Goal: Information Seeking & Learning: Find specific page/section

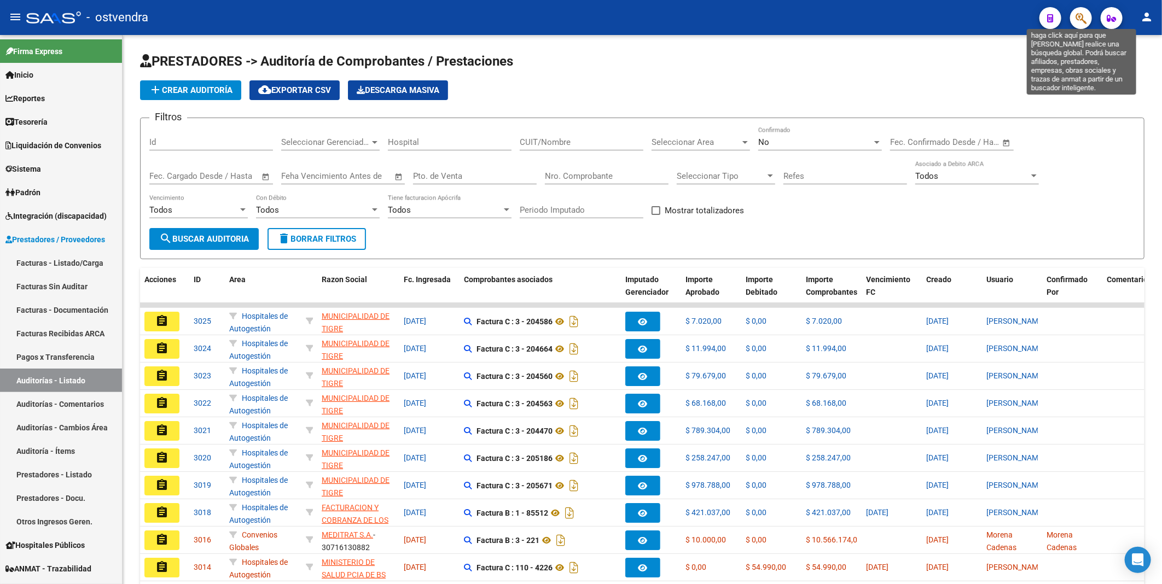
click at [1083, 17] on icon "button" at bounding box center [1081, 18] width 11 height 13
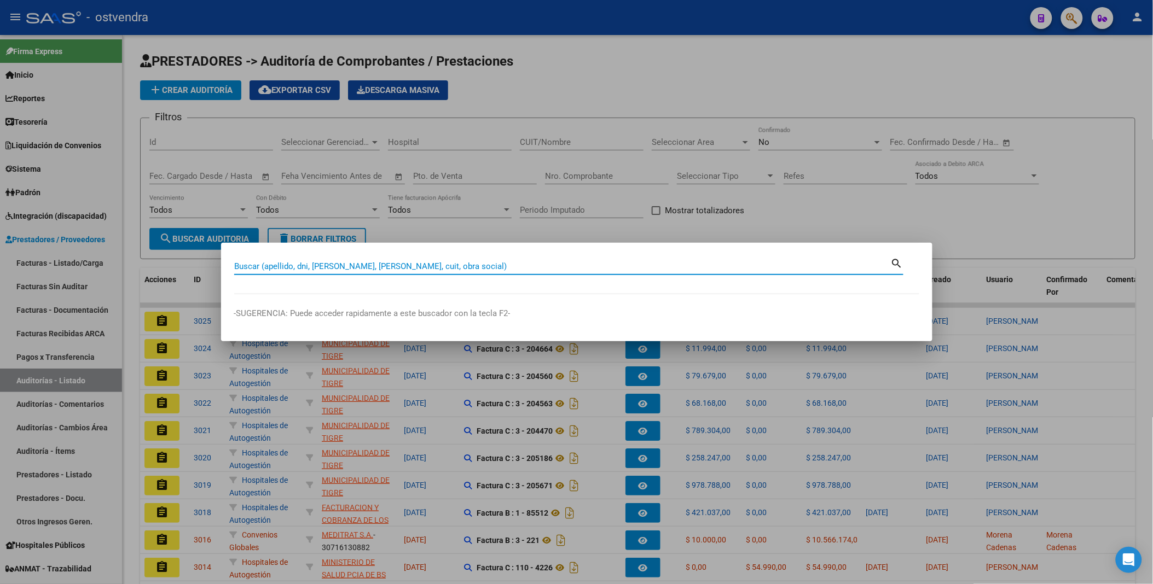
click at [586, 266] on input "Buscar (apellido, dni, [PERSON_NAME], [PERSON_NAME], cuit, obra social)" at bounding box center [562, 267] width 657 height 10
type input "5874816"
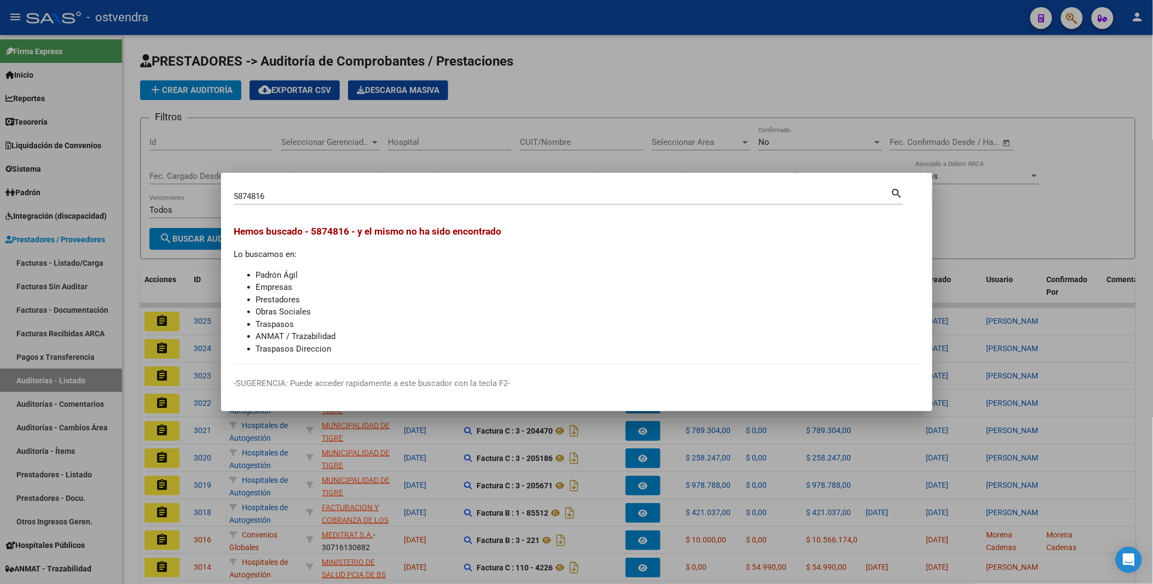
click at [1043, 88] on div at bounding box center [576, 292] width 1153 height 584
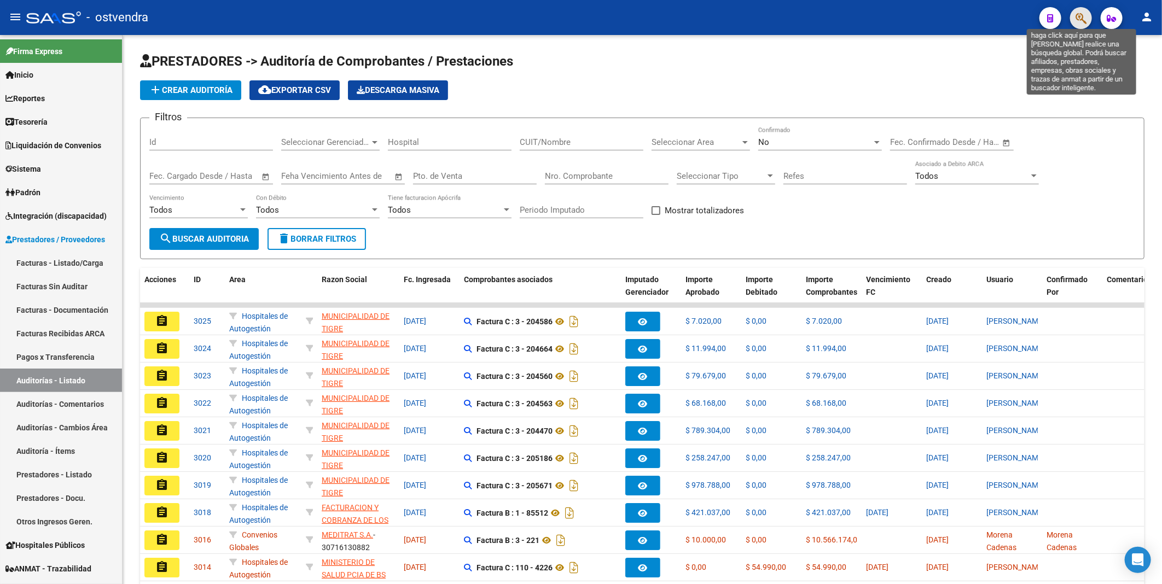
click at [1083, 15] on icon "button" at bounding box center [1081, 18] width 11 height 13
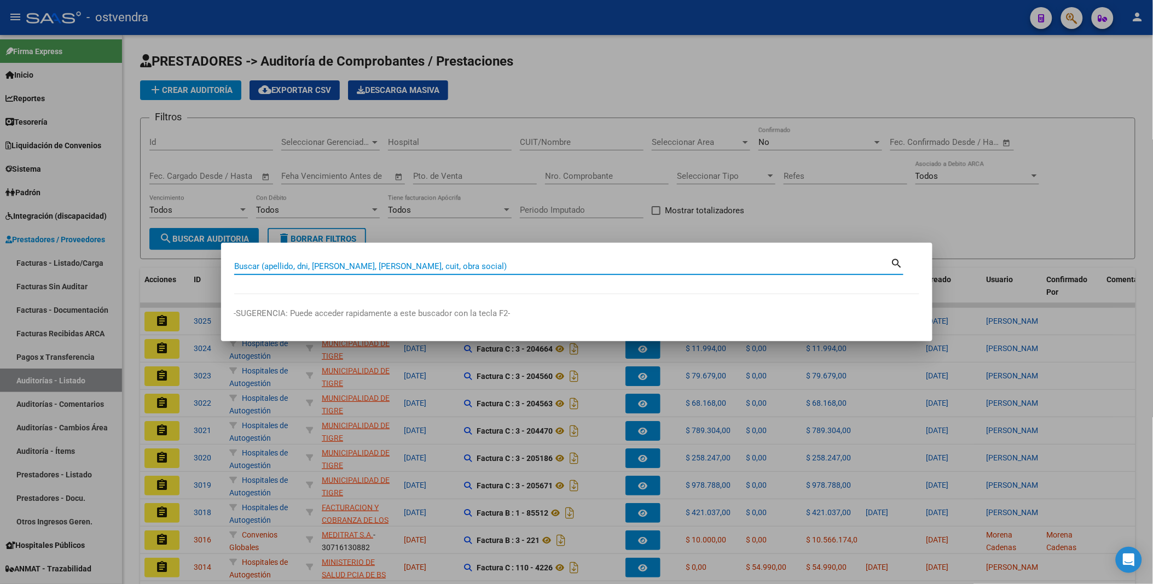
click at [439, 268] on input "Buscar (apellido, dni, [PERSON_NAME], [PERSON_NAME], cuit, obra social)" at bounding box center [562, 267] width 657 height 10
type input "bleter"
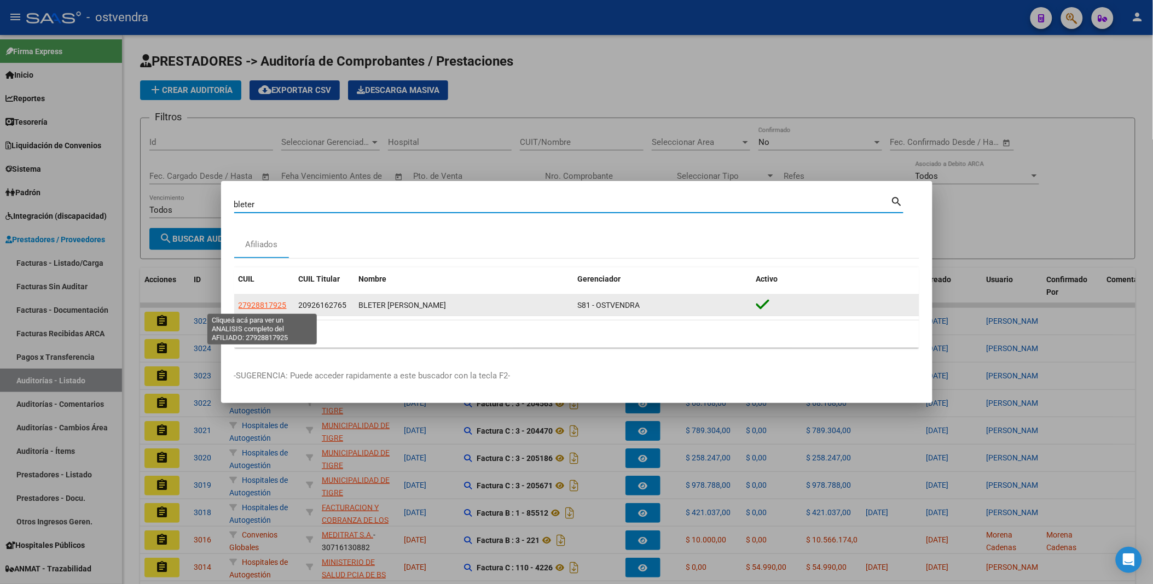
click at [263, 301] on span "27928817925" at bounding box center [263, 305] width 48 height 9
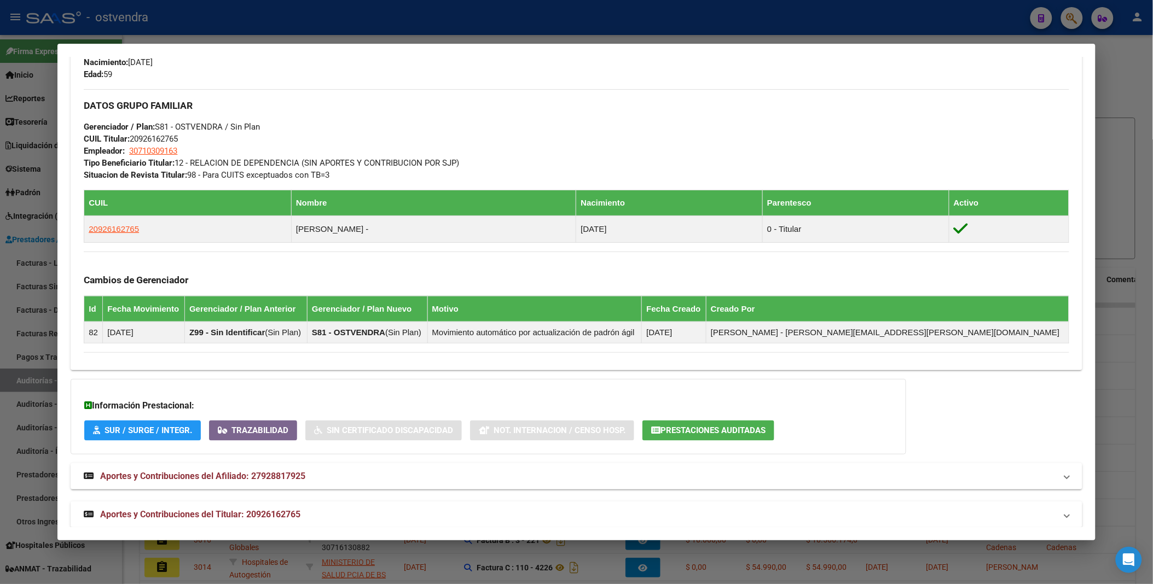
scroll to position [492, 0]
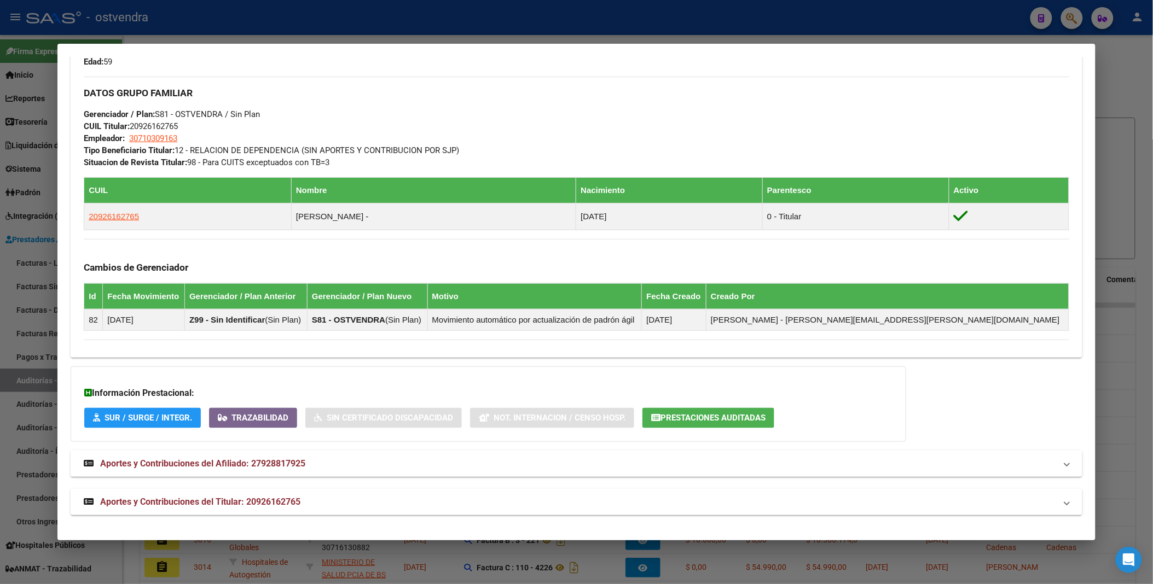
click at [704, 422] on span "Prestaciones Auditadas" at bounding box center [712, 419] width 105 height 10
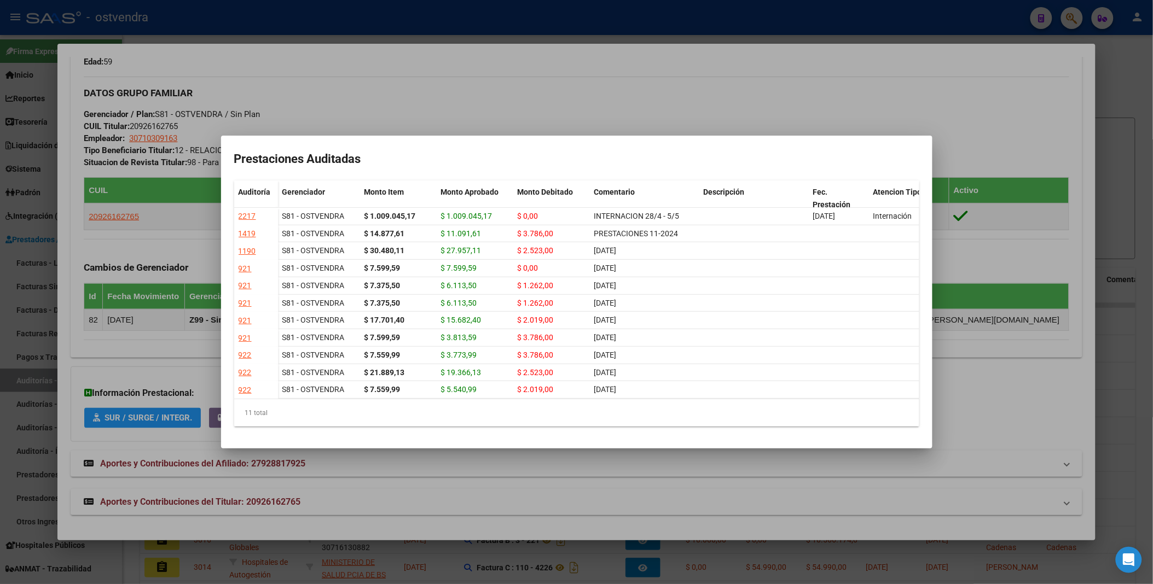
scroll to position [0, 0]
click at [1022, 68] on div at bounding box center [576, 292] width 1153 height 584
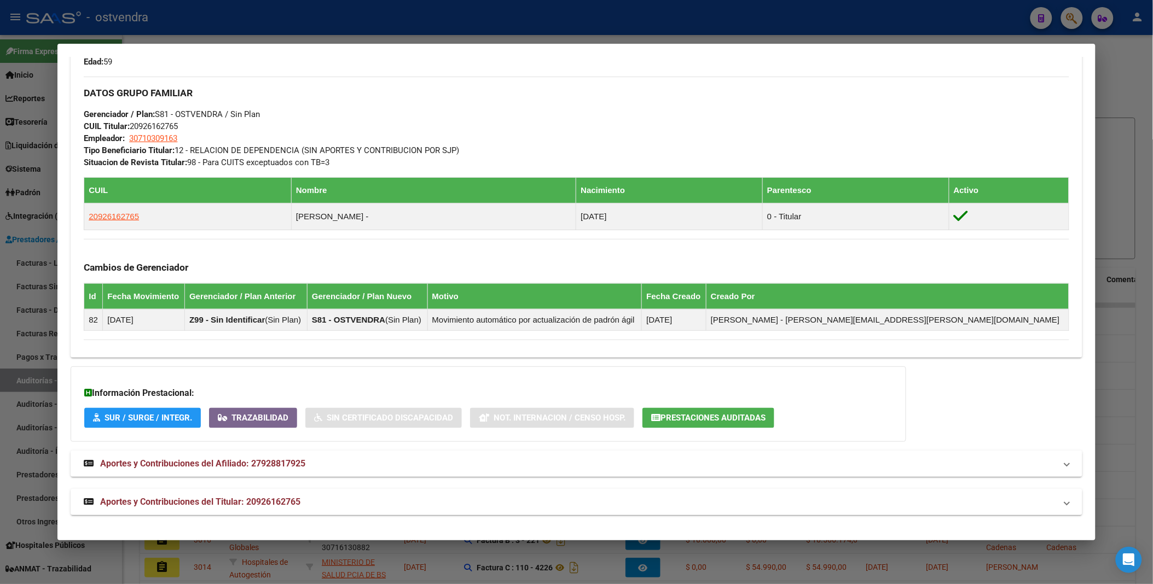
click at [1123, 89] on div at bounding box center [576, 292] width 1153 height 584
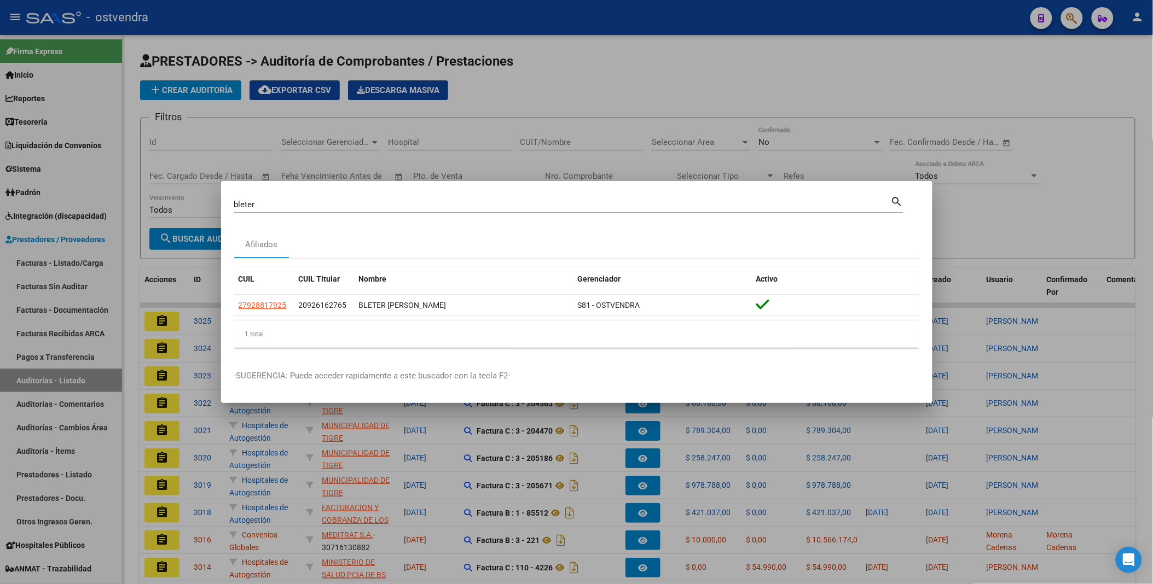
click at [991, 78] on div at bounding box center [576, 292] width 1153 height 584
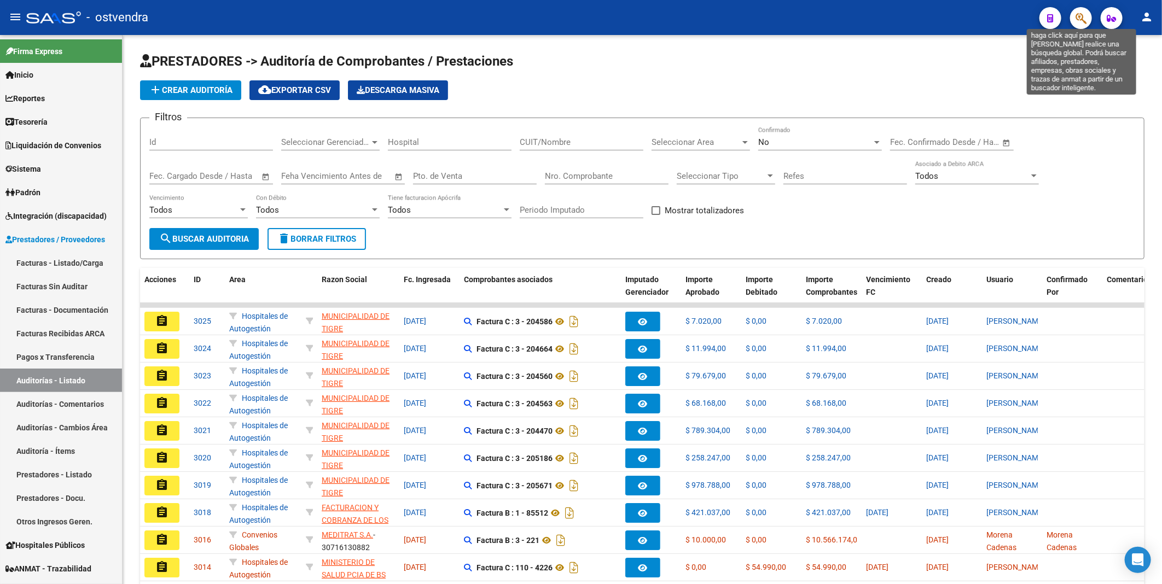
click at [1079, 16] on icon "button" at bounding box center [1081, 18] width 11 height 13
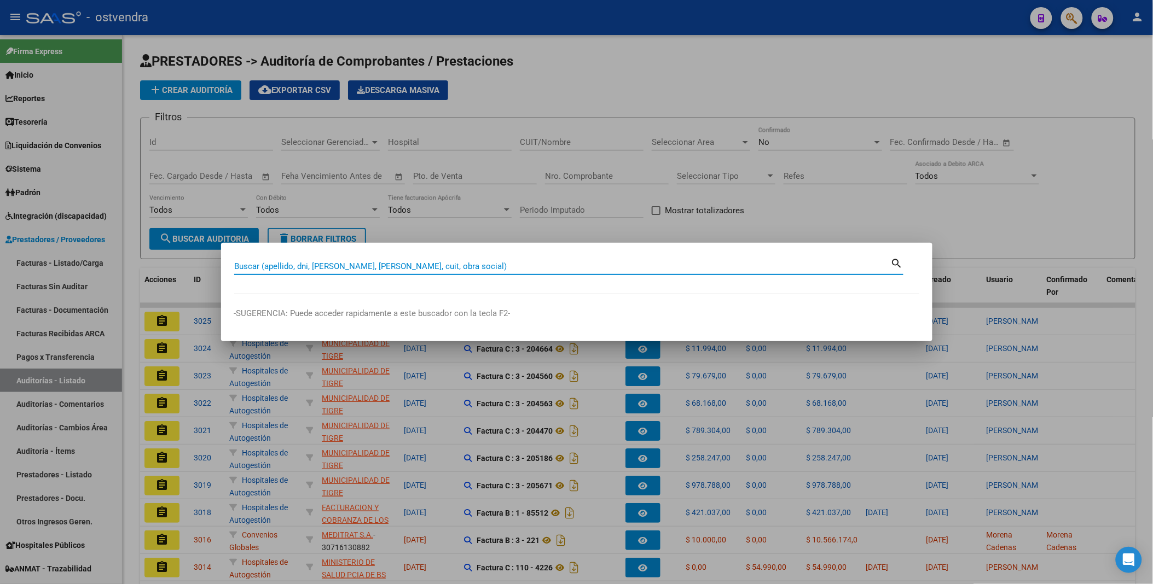
click at [680, 269] on input "Buscar (apellido, dni, [PERSON_NAME], [PERSON_NAME], cuit, obra social)" at bounding box center [562, 267] width 657 height 10
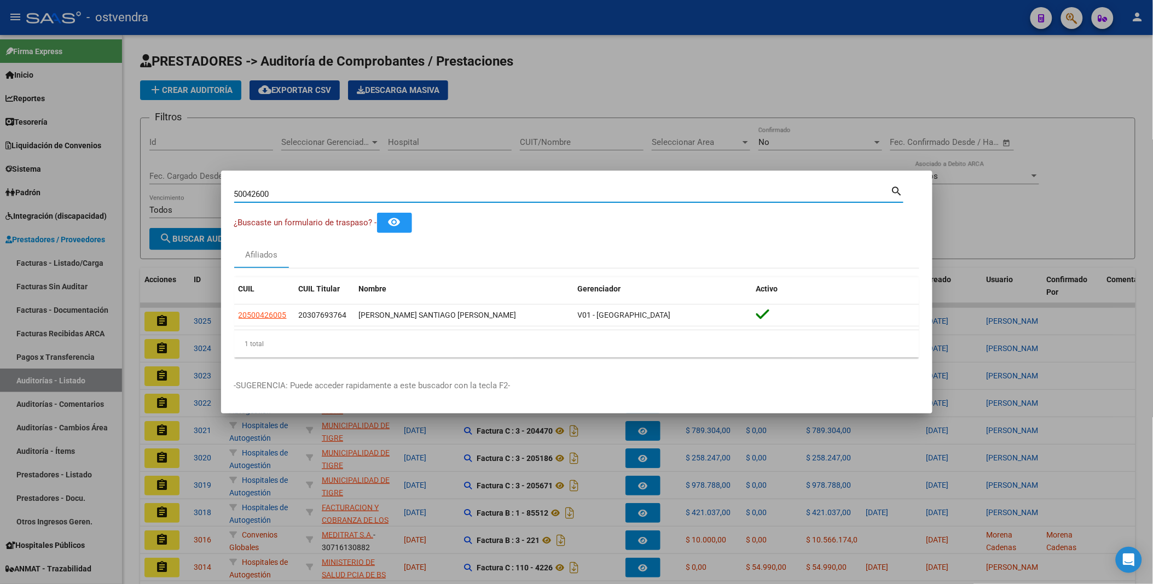
click at [304, 195] on input "50042600" at bounding box center [562, 194] width 657 height 10
type input "5"
type input "bleter"
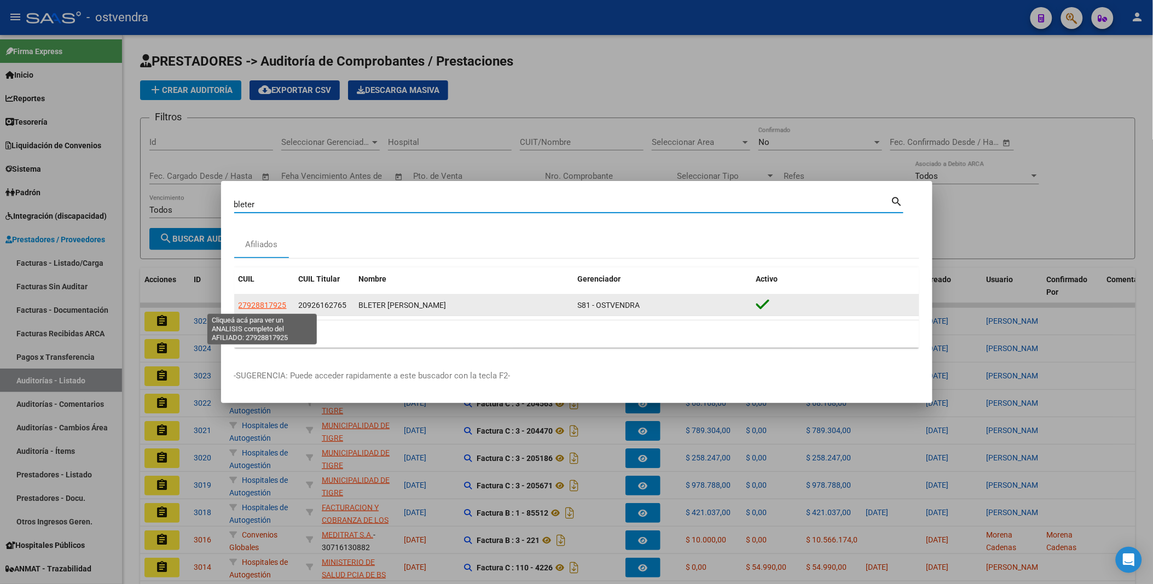
click at [250, 302] on span "27928817925" at bounding box center [263, 305] width 48 height 9
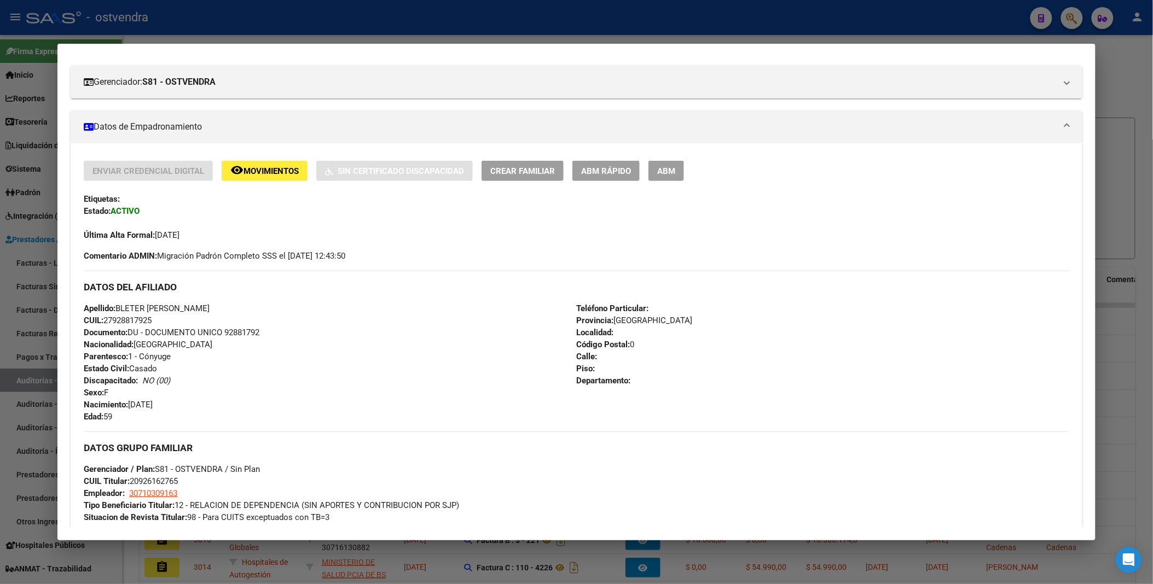
scroll to position [182, 0]
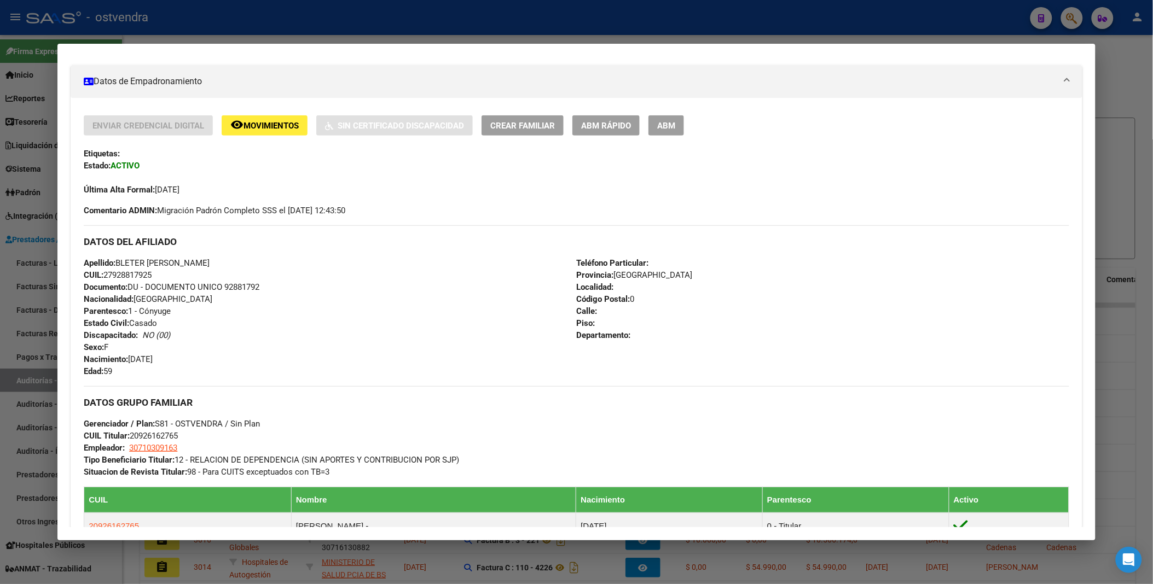
drag, startPoint x: 110, startPoint y: 274, endPoint x: 146, endPoint y: 274, distance: 35.6
click at [146, 274] on span "CUIL: 27928817925" at bounding box center [118, 275] width 68 height 10
copy span "92881792"
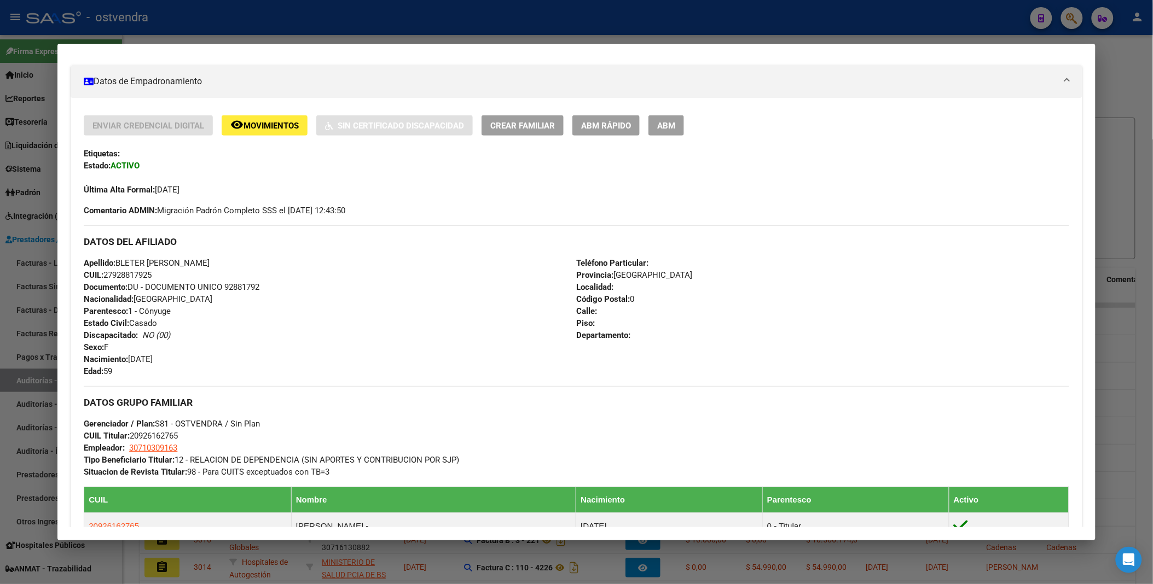
click at [1111, 77] on div at bounding box center [576, 292] width 1153 height 584
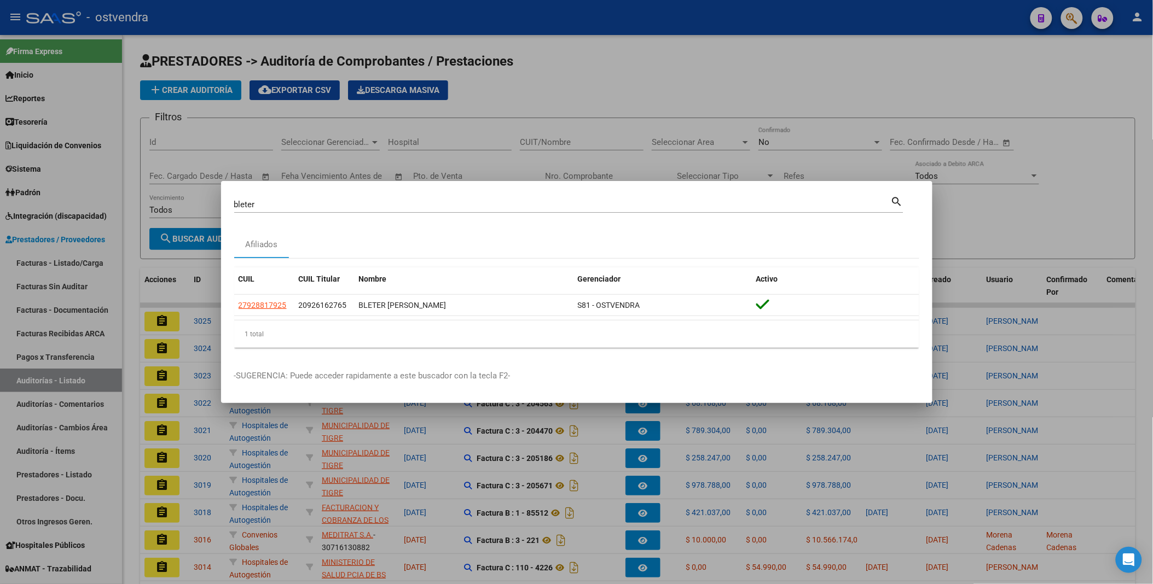
click at [1071, 17] on div at bounding box center [576, 292] width 1153 height 584
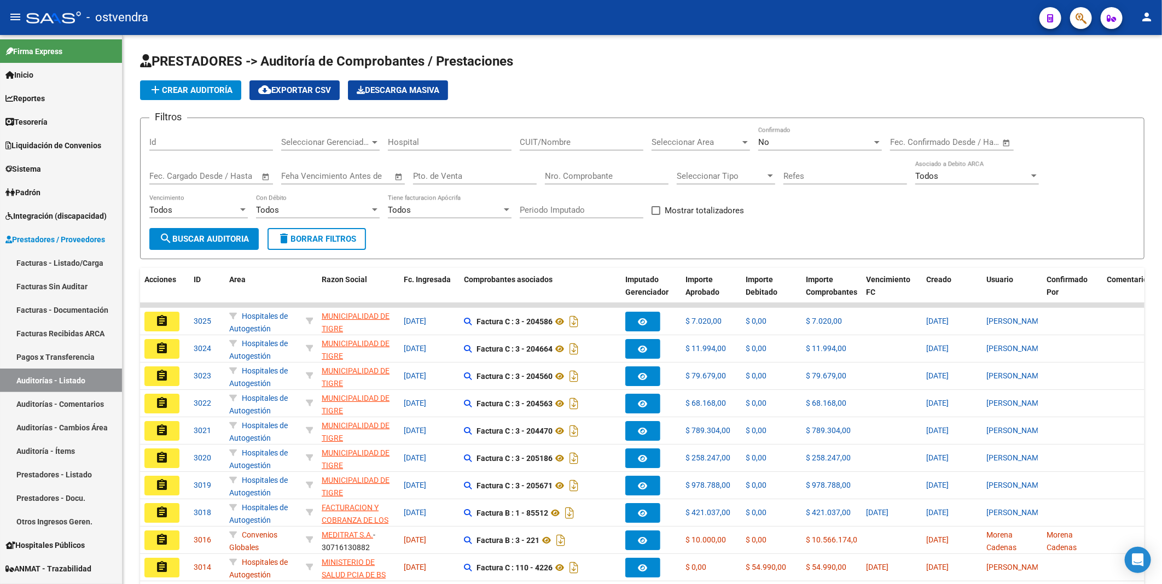
click at [1068, 19] on div at bounding box center [1077, 18] width 31 height 22
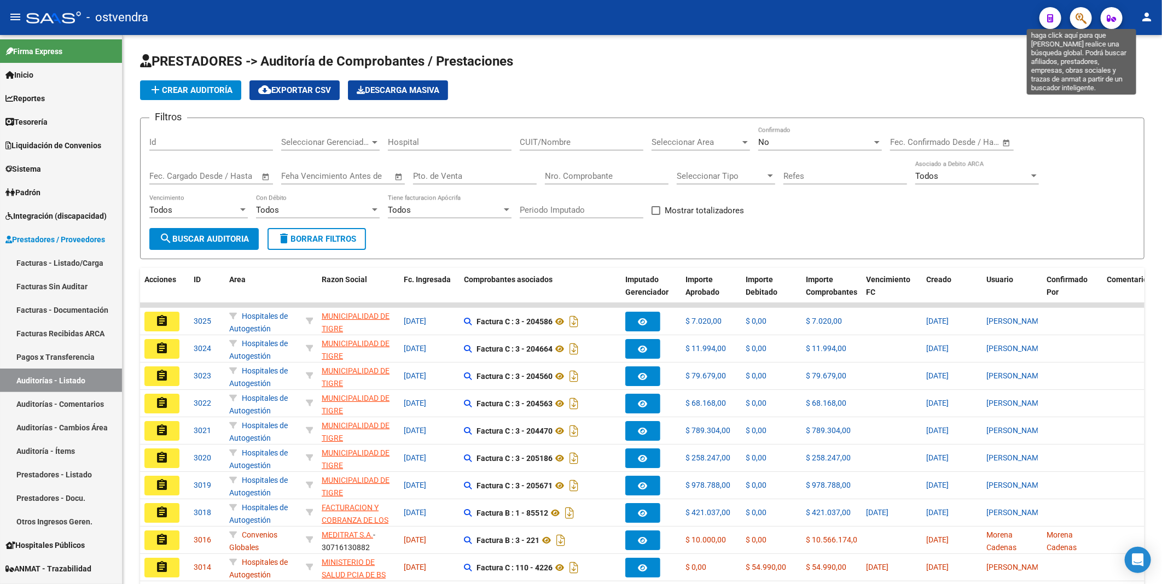
click at [1078, 17] on icon "button" at bounding box center [1081, 18] width 11 height 13
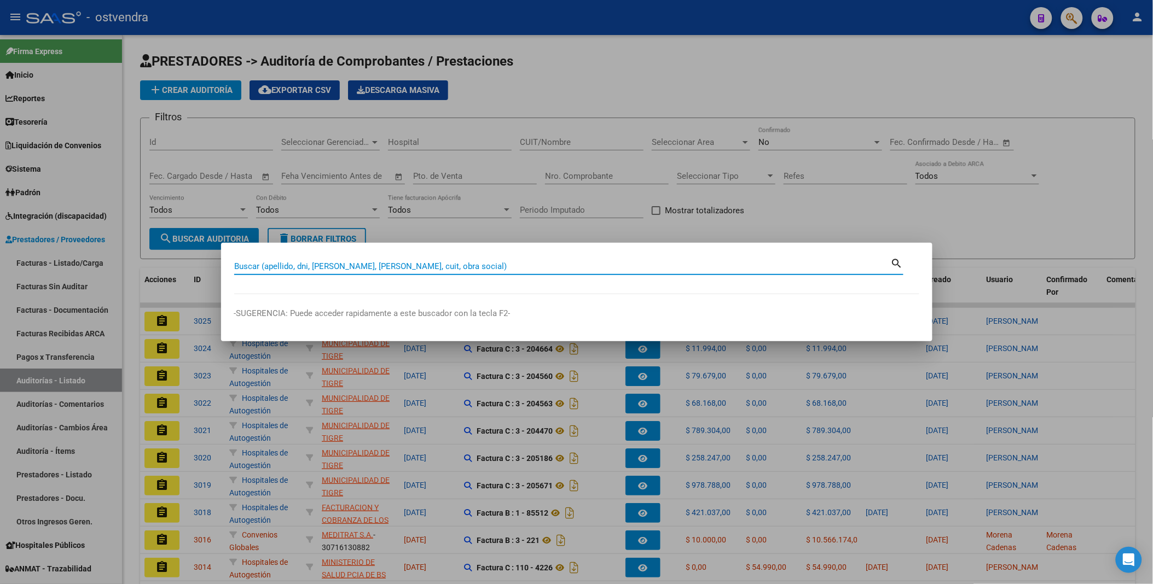
click at [521, 267] on input "Buscar (apellido, dni, [PERSON_NAME], [PERSON_NAME], cuit, obra social)" at bounding box center [562, 267] width 657 height 10
paste input "57012163"
type input "57012163"
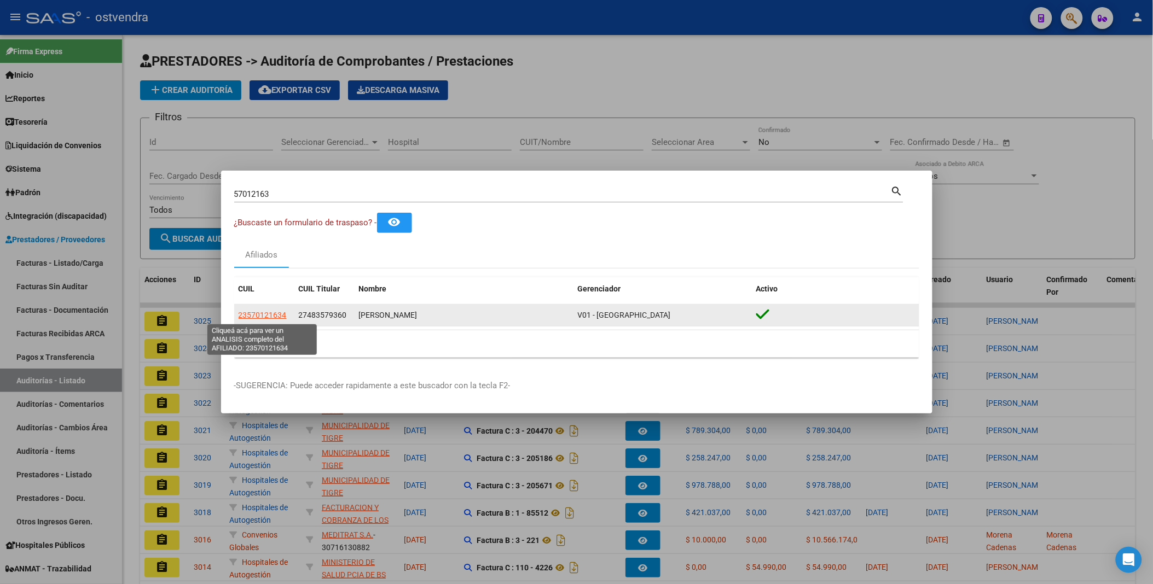
click at [262, 316] on span "23570121634" at bounding box center [263, 315] width 48 height 9
type textarea "23570121634"
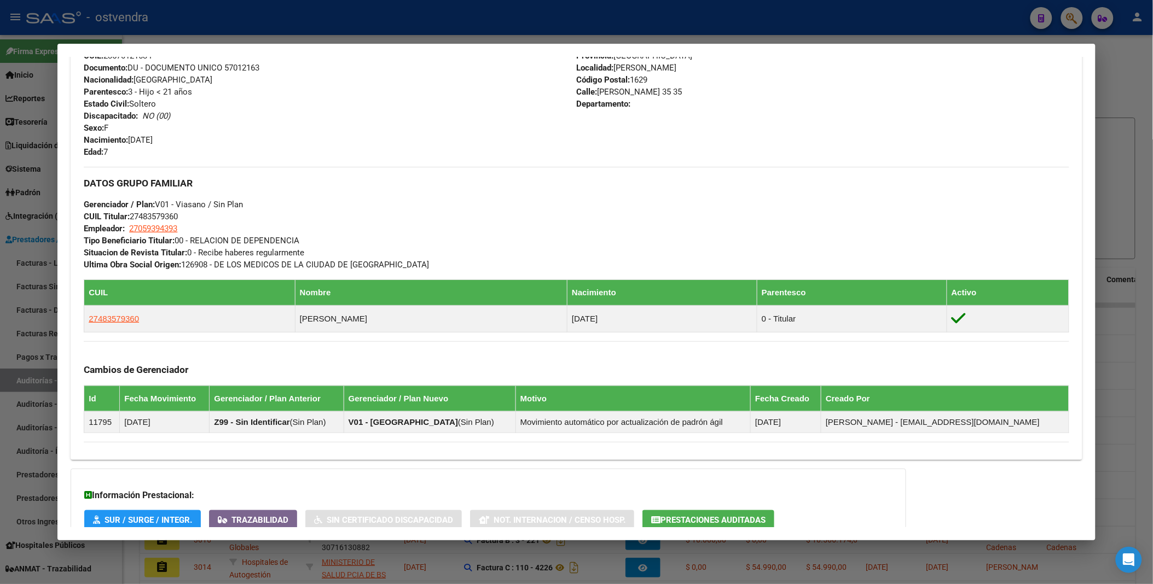
scroll to position [517, 0]
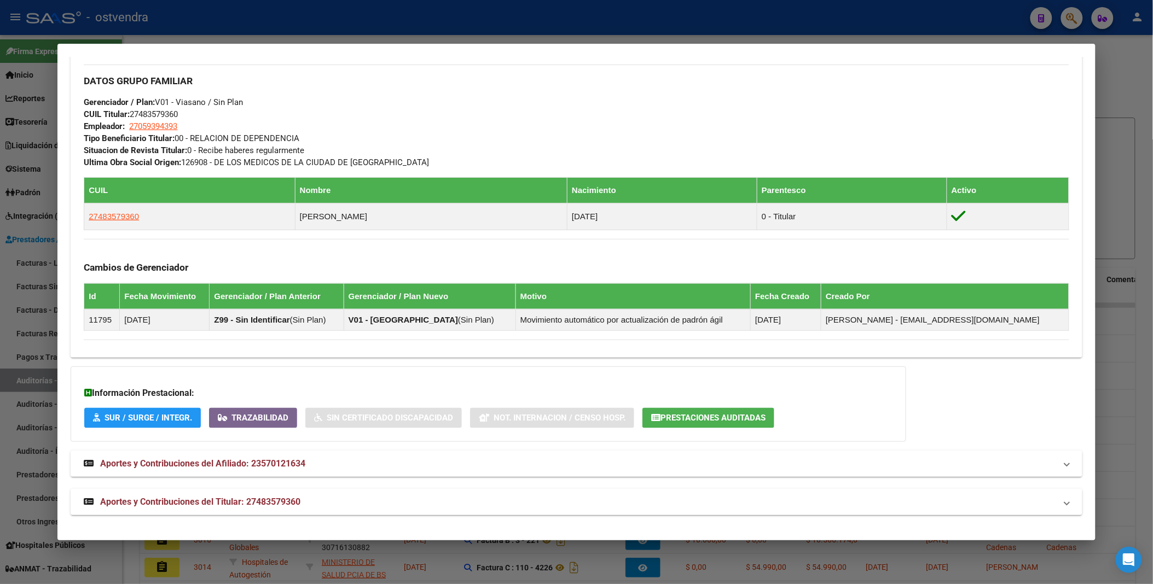
click at [701, 413] on span "Prestaciones Auditadas" at bounding box center [708, 418] width 114 height 10
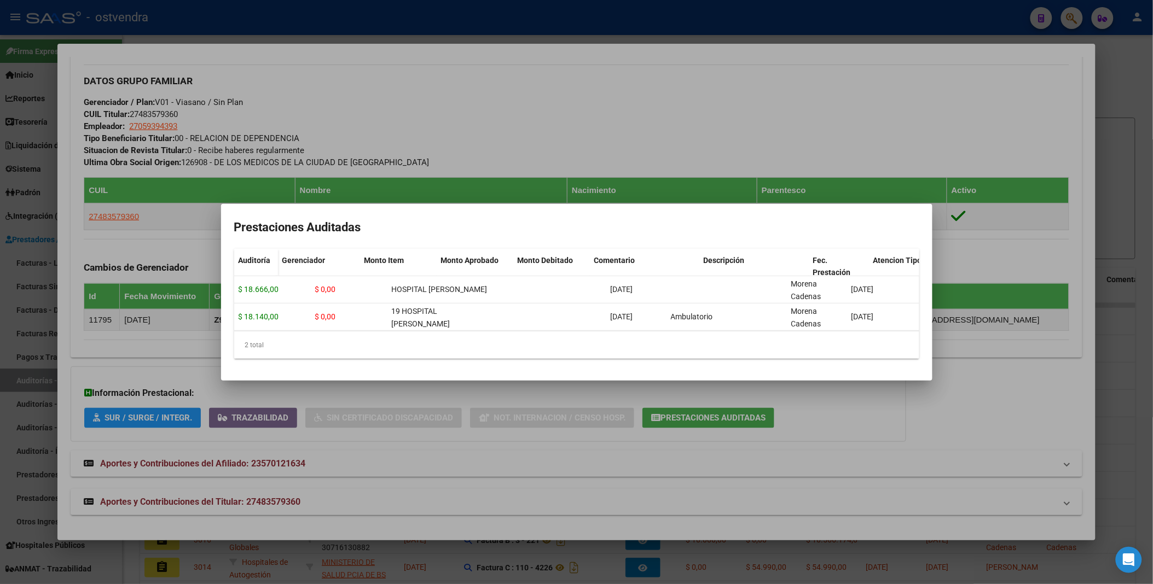
scroll to position [0, 0]
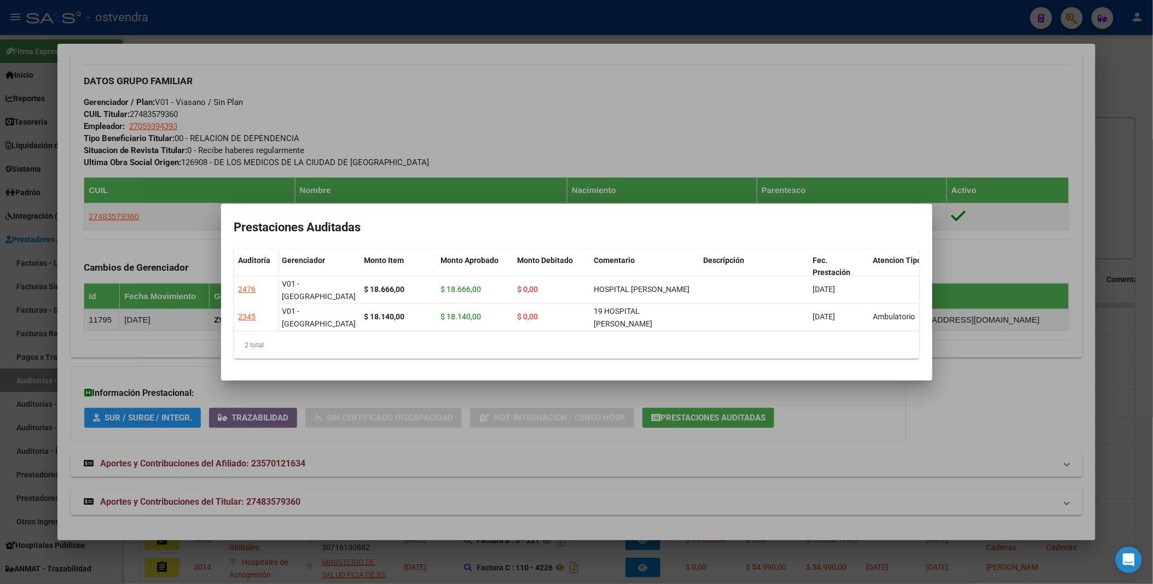
click at [960, 89] on div at bounding box center [576, 292] width 1153 height 584
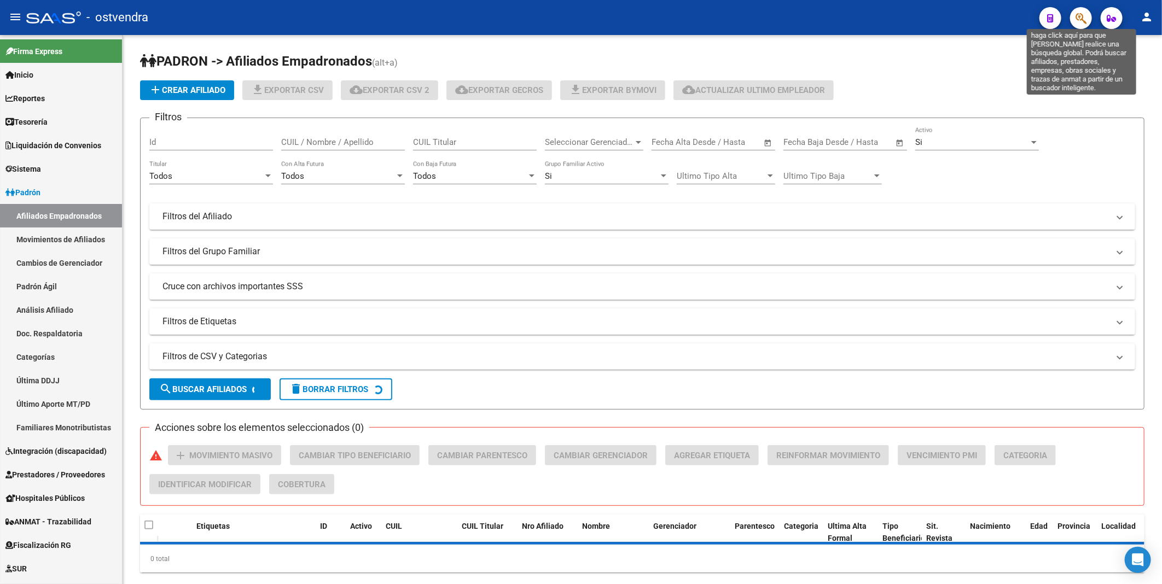
click at [1083, 12] on icon "button" at bounding box center [1081, 18] width 11 height 13
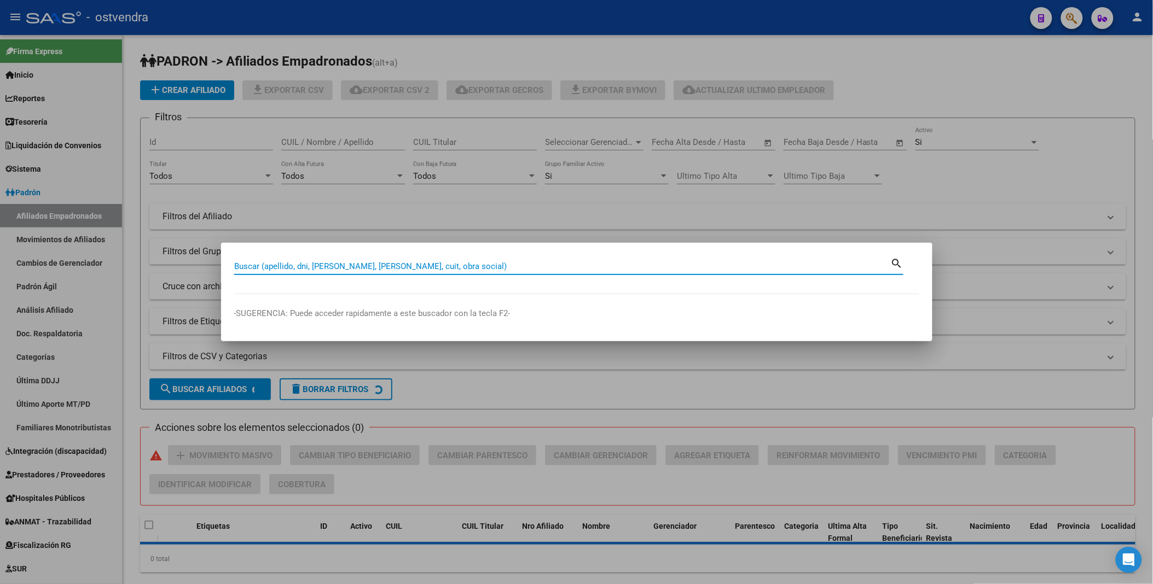
click at [513, 270] on input "Buscar (apellido, dni, [PERSON_NAME], [PERSON_NAME], cuit, obra social)" at bounding box center [562, 267] width 657 height 10
paste input "23570121634"
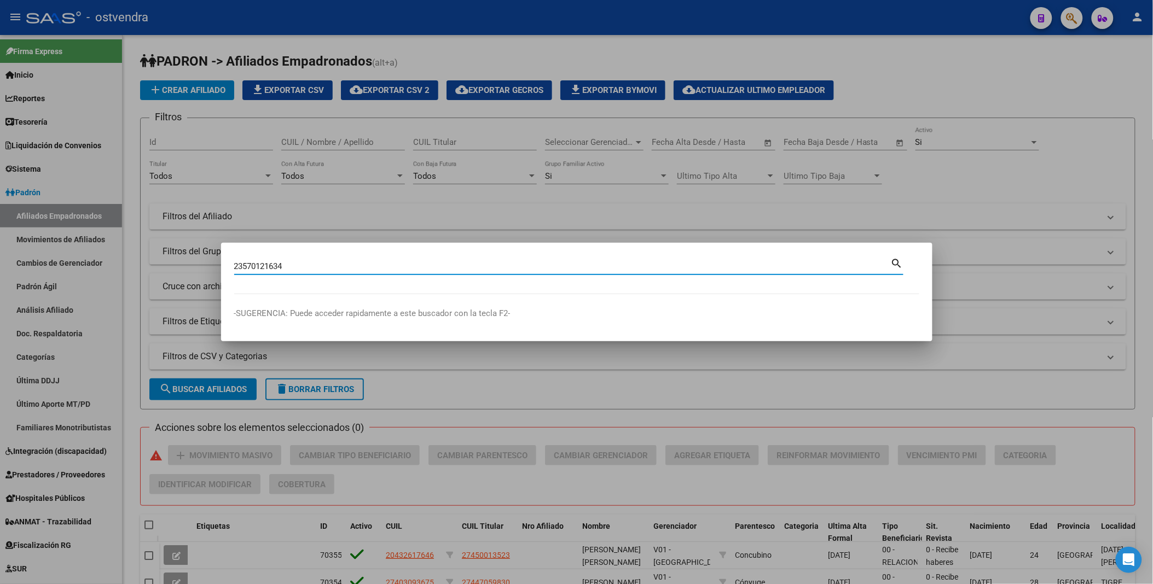
type input "23570121634"
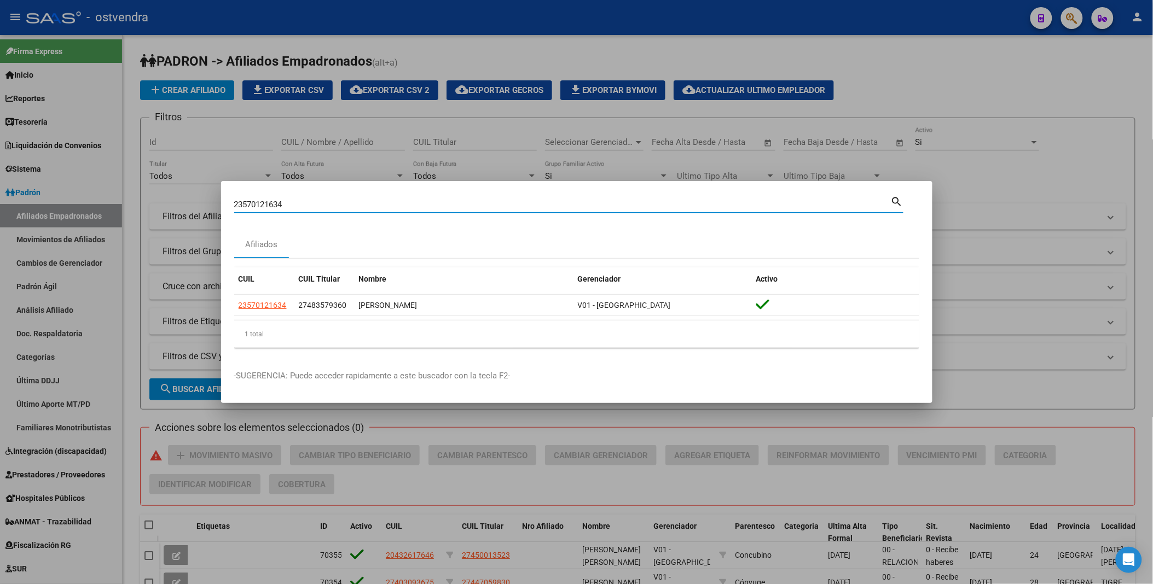
click at [994, 48] on div at bounding box center [576, 292] width 1153 height 584
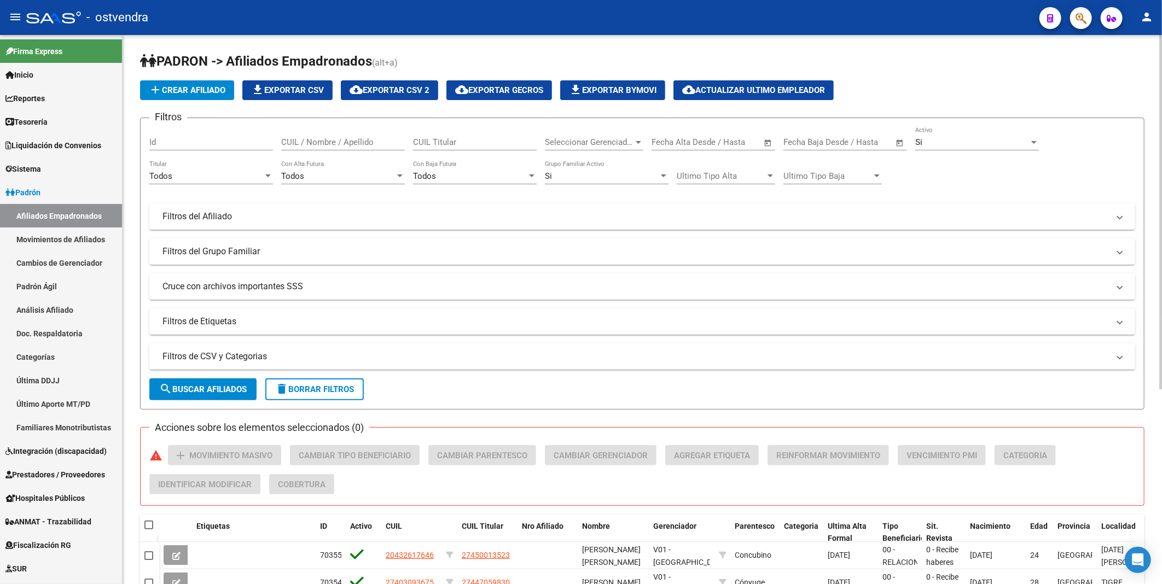
scroll to position [303, 0]
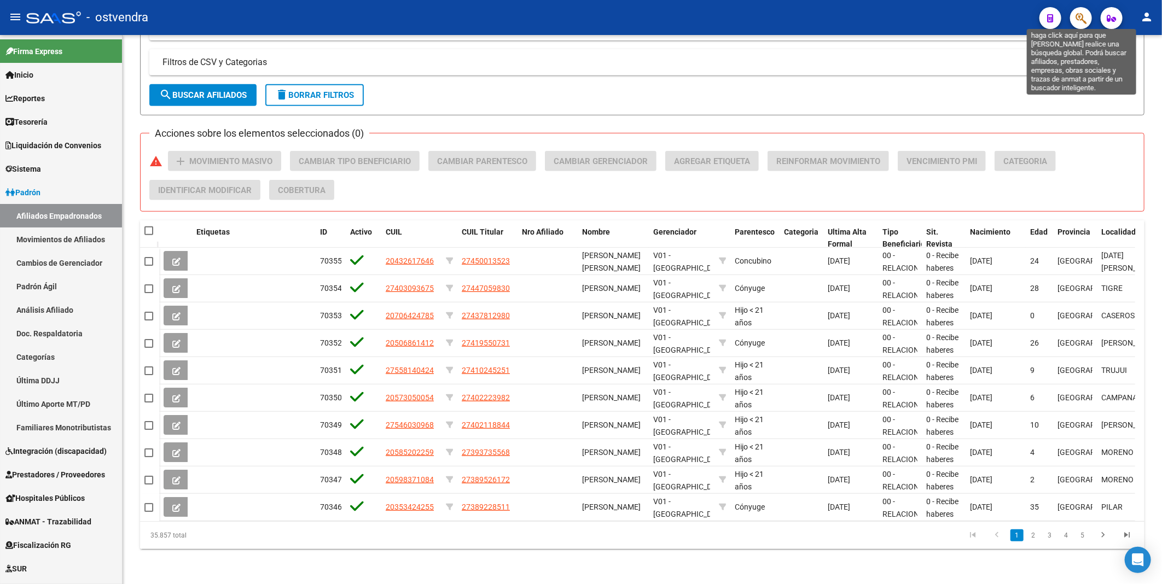
click at [1078, 16] on icon "button" at bounding box center [1081, 18] width 11 height 13
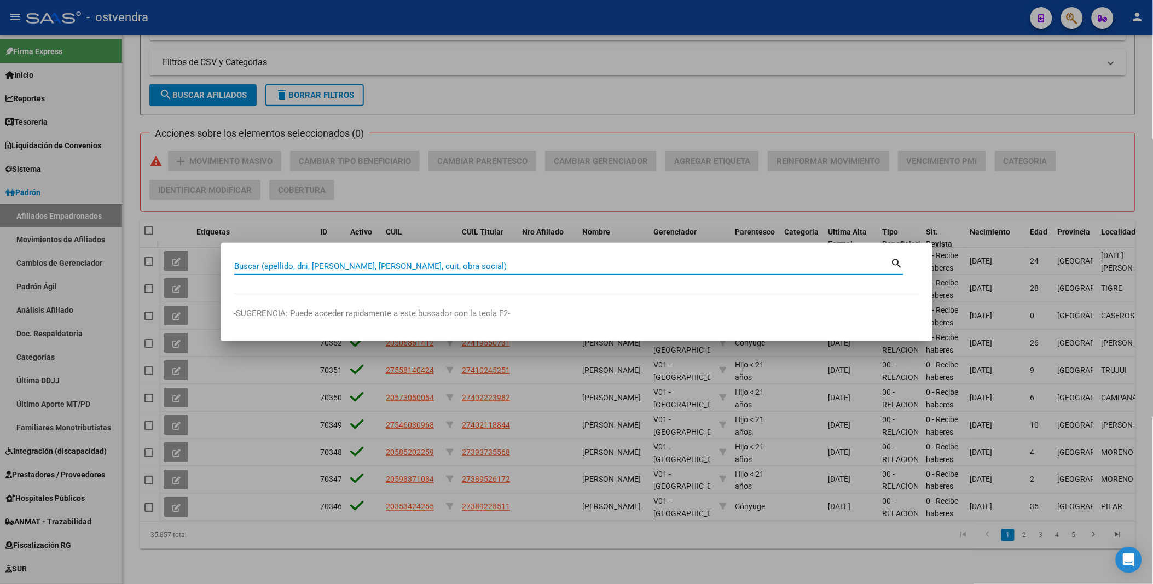
click at [572, 268] on input "Buscar (apellido, dni, [PERSON_NAME], [PERSON_NAME], cuit, obra social)" at bounding box center [562, 267] width 657 height 10
paste input "92881792"
type input "92881792"
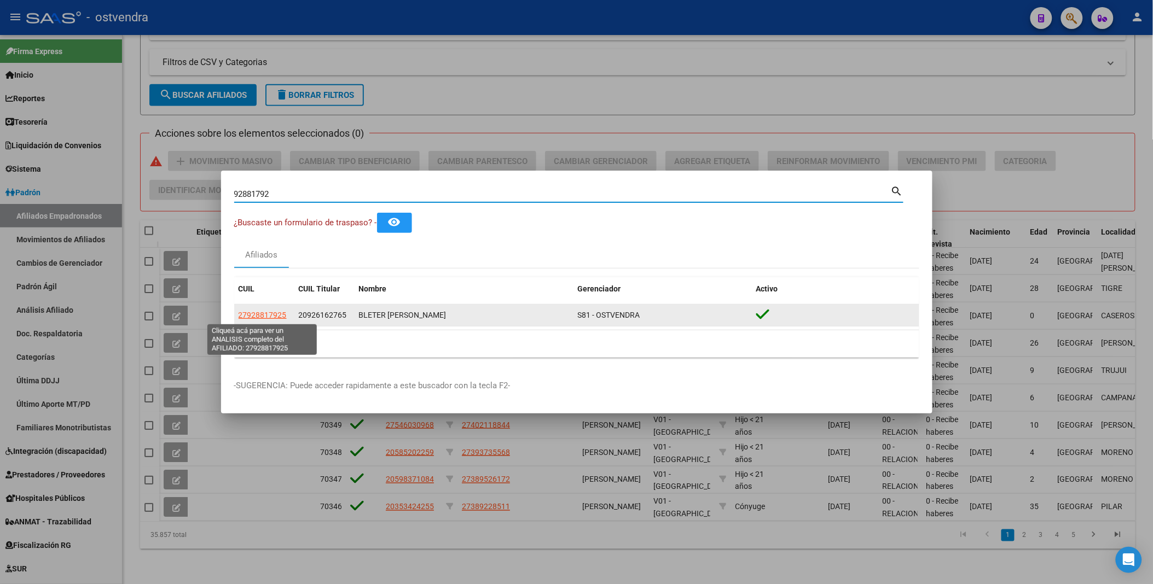
click at [265, 312] on span "27928817925" at bounding box center [263, 315] width 48 height 9
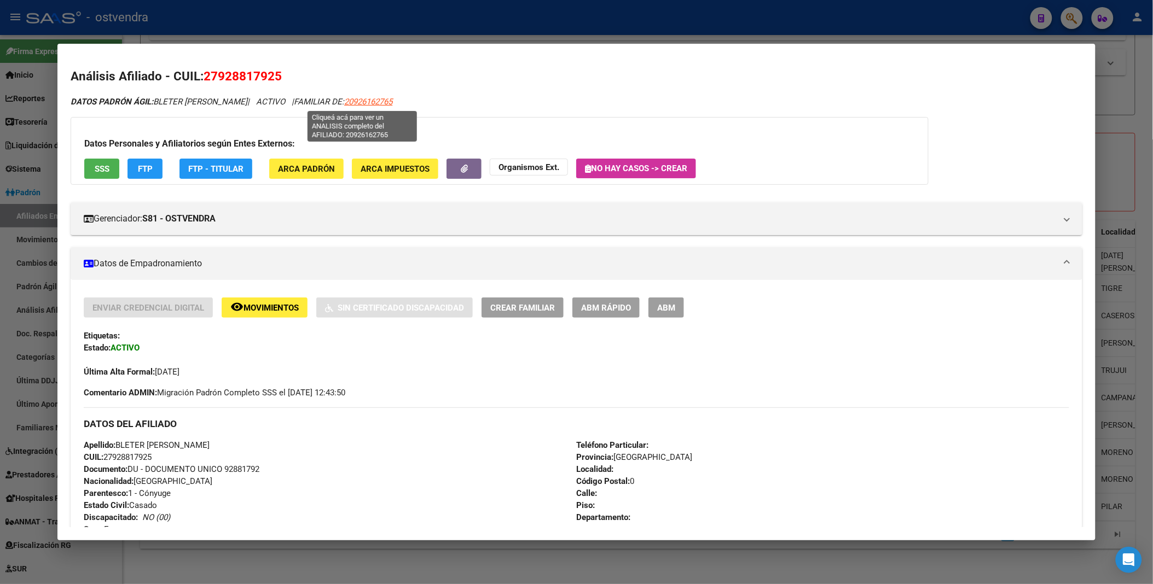
click at [356, 102] on span "20926162765" at bounding box center [368, 102] width 48 height 10
type textarea "20926162765"
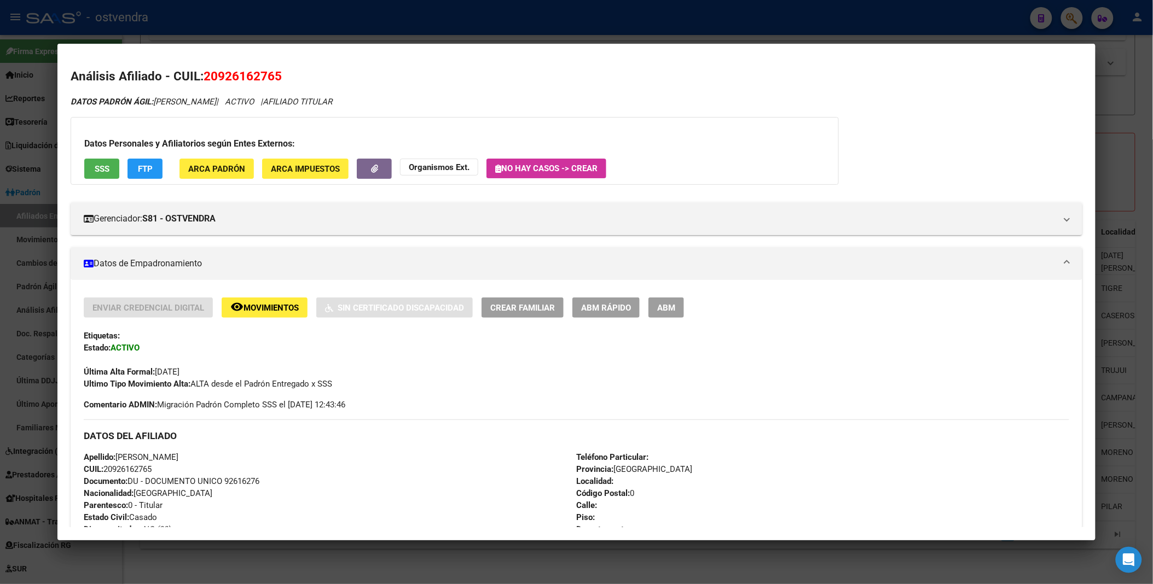
drag, startPoint x: 214, startPoint y: 71, endPoint x: 268, endPoint y: 72, distance: 53.6
click at [268, 72] on span "20926162765" at bounding box center [243, 76] width 78 height 14
copy span "92616276"
click at [1115, 47] on div at bounding box center [576, 292] width 1153 height 584
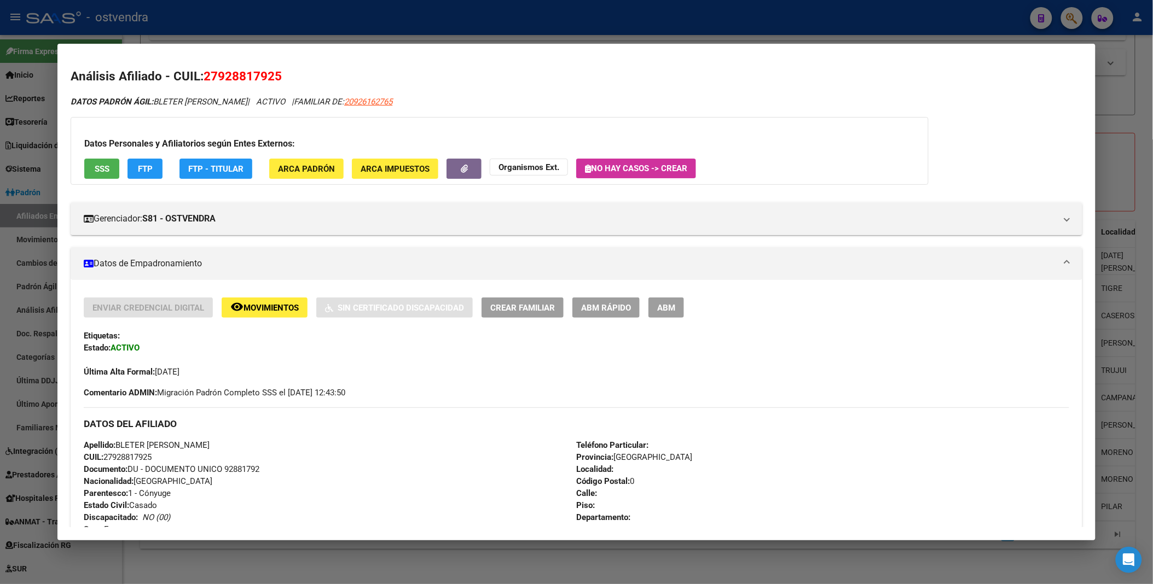
click at [1070, 17] on div at bounding box center [576, 292] width 1153 height 584
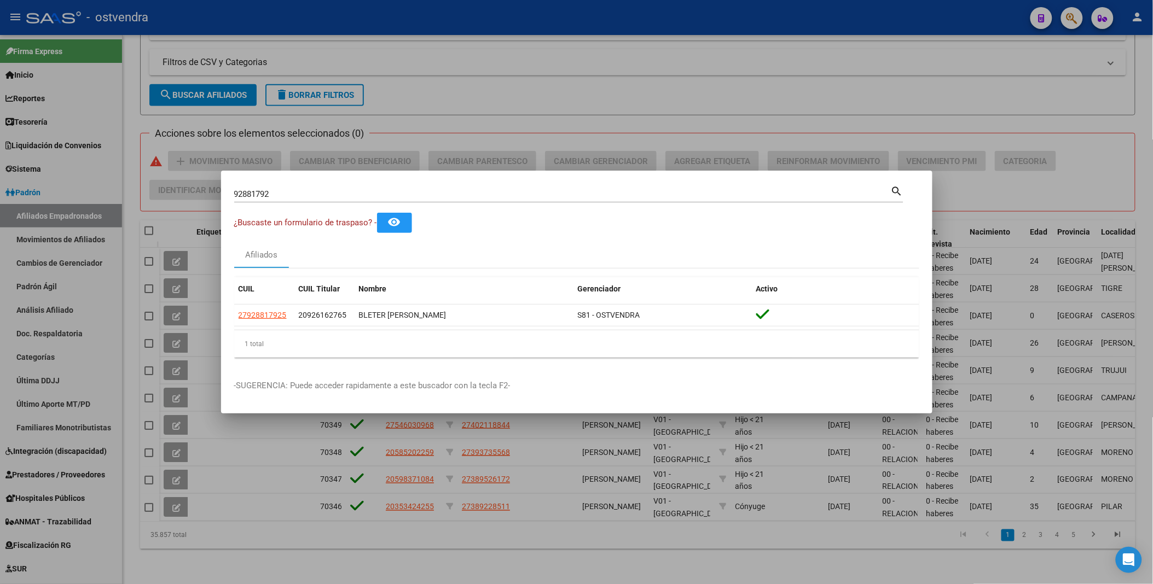
click at [1070, 17] on div at bounding box center [576, 292] width 1153 height 584
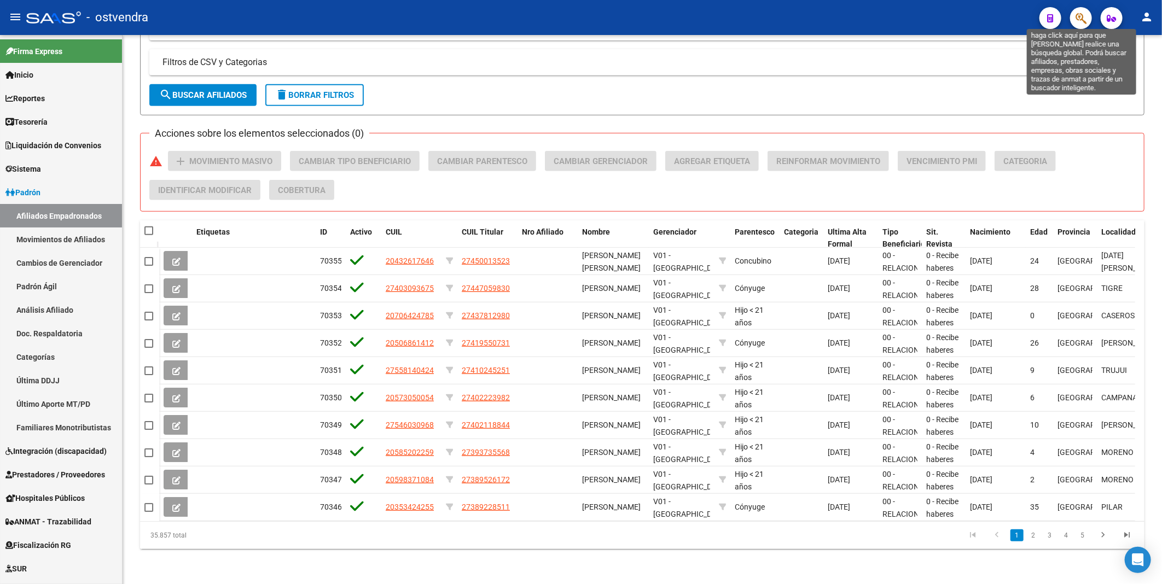
click at [1085, 15] on icon "button" at bounding box center [1081, 18] width 11 height 13
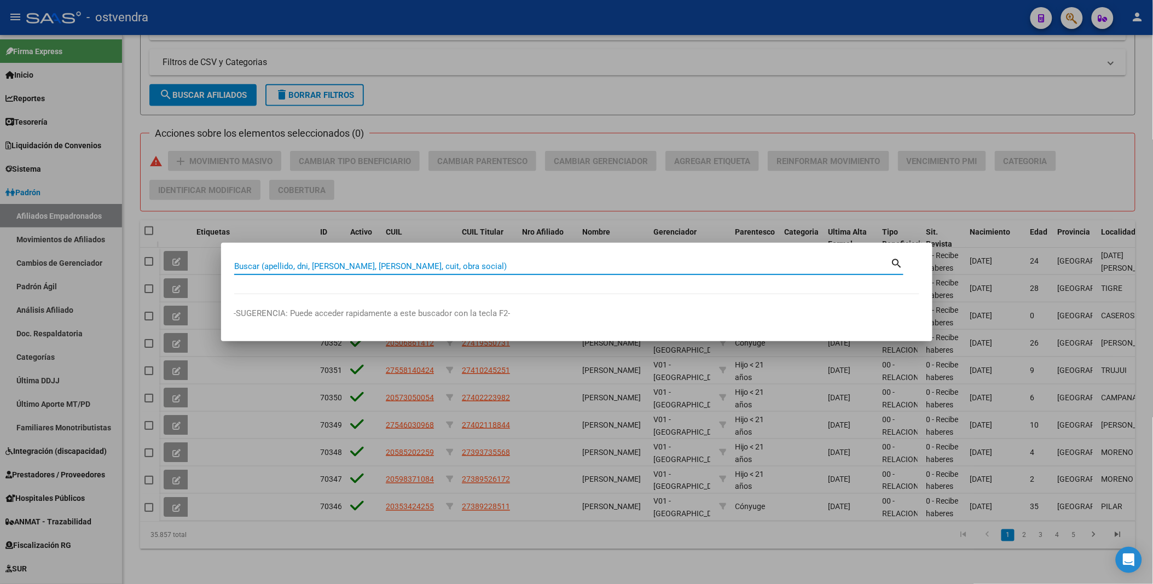
click at [439, 268] on input "Buscar (apellido, dni, [PERSON_NAME], [PERSON_NAME], cuit, obra social)" at bounding box center [562, 267] width 657 height 10
paste input "7014903"
type input "7014903"
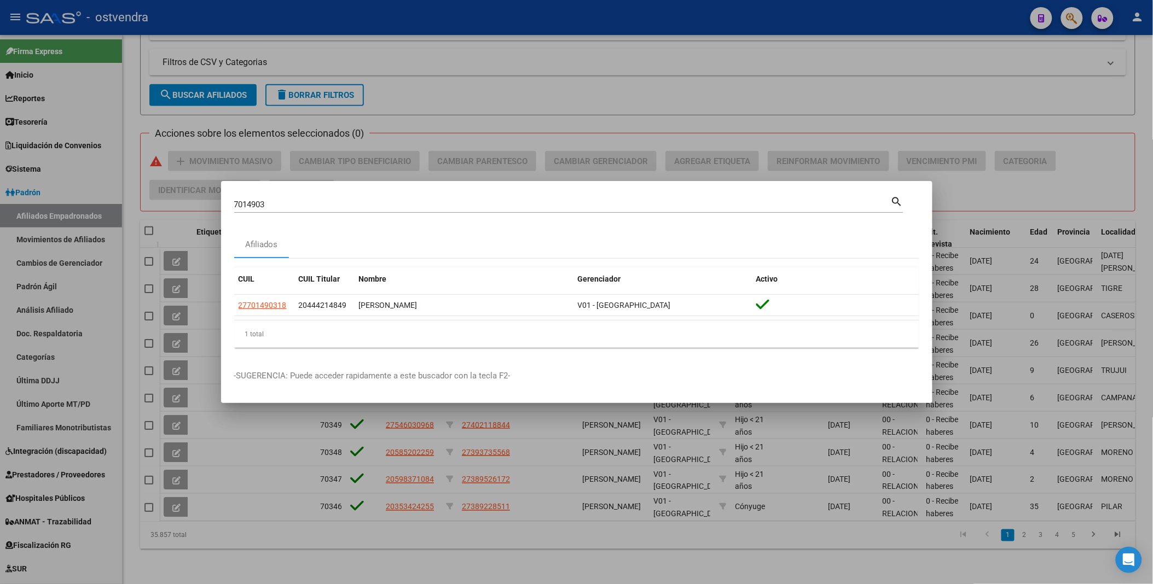
click at [942, 61] on div at bounding box center [576, 292] width 1153 height 584
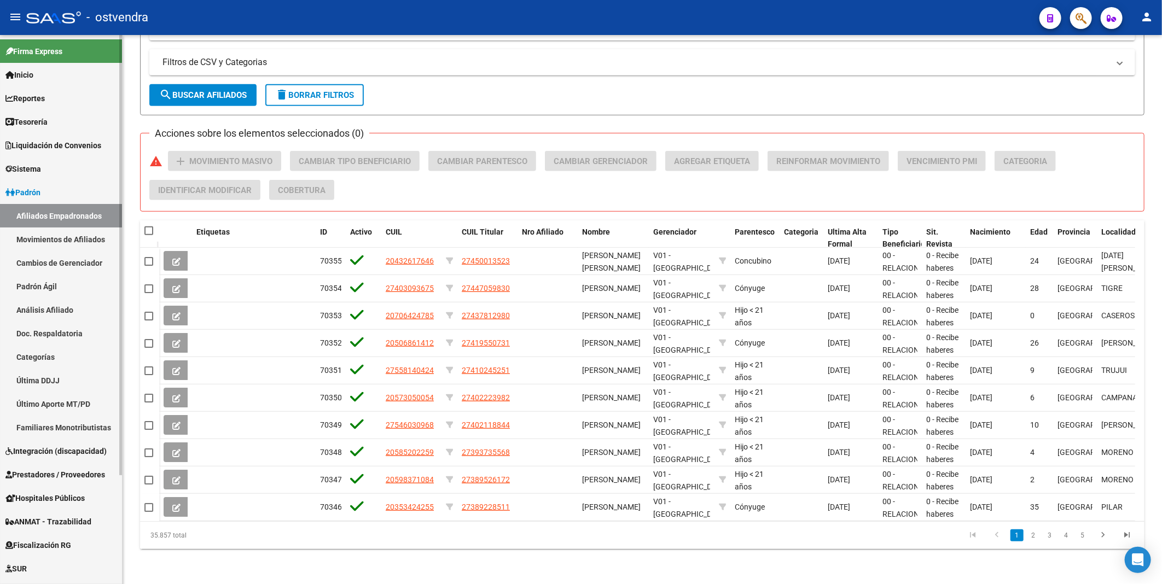
click at [34, 473] on span "Prestadores / Proveedores" at bounding box center [55, 475] width 100 height 12
click at [37, 475] on span "Prestadores / Proveedores" at bounding box center [55, 475] width 100 height 12
click at [37, 473] on span "Prestadores / Proveedores" at bounding box center [55, 475] width 100 height 12
click at [28, 188] on span "Padrón" at bounding box center [22, 193] width 35 height 12
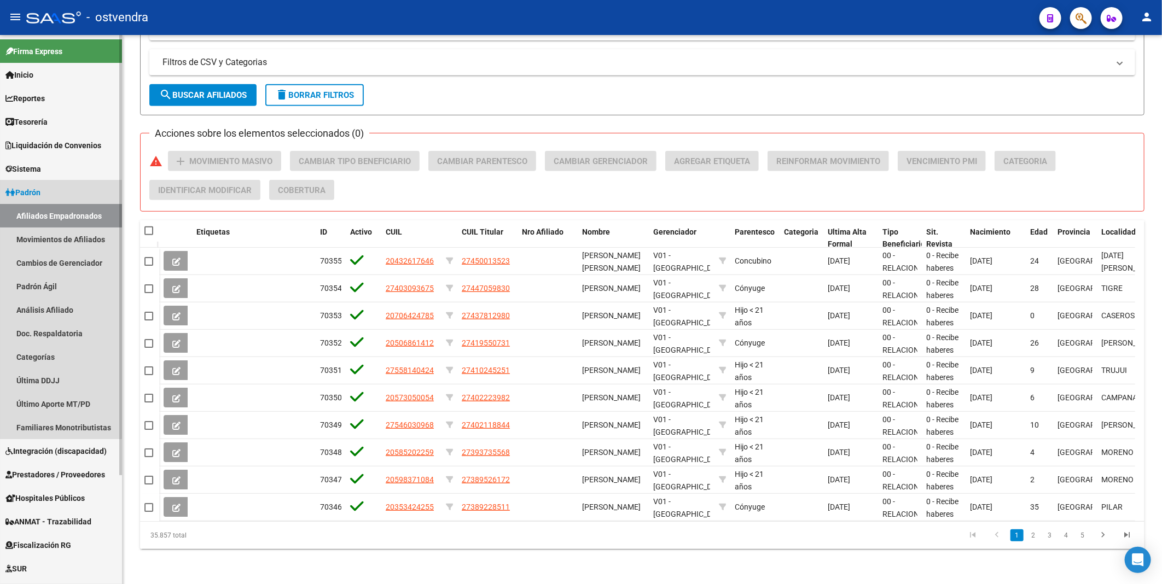
click at [31, 194] on span "Padrón" at bounding box center [22, 193] width 35 height 12
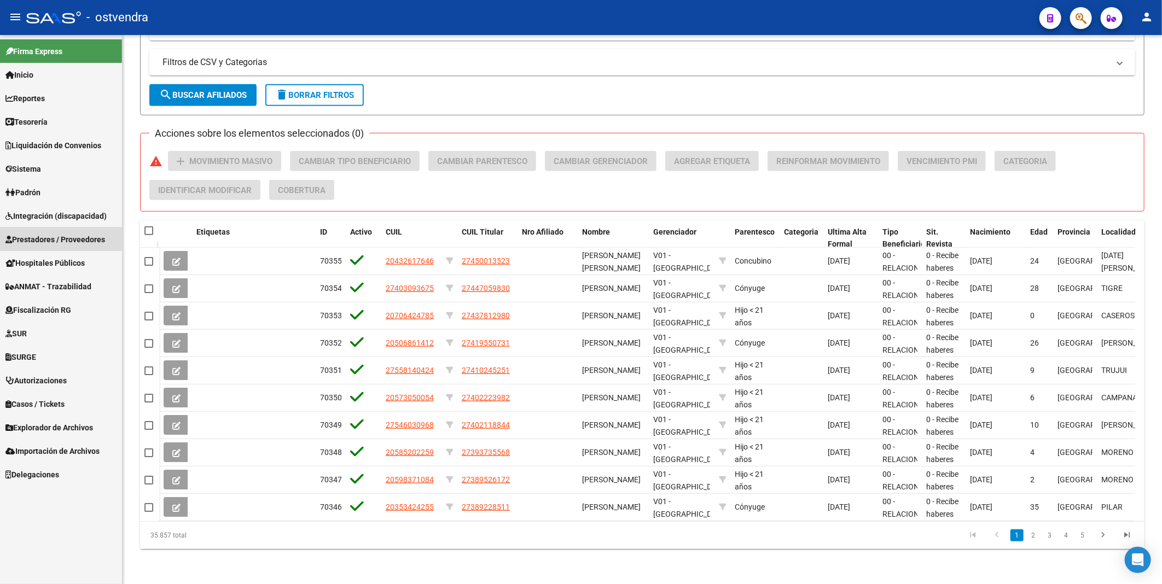
click at [61, 237] on span "Prestadores / Proveedores" at bounding box center [55, 240] width 100 height 12
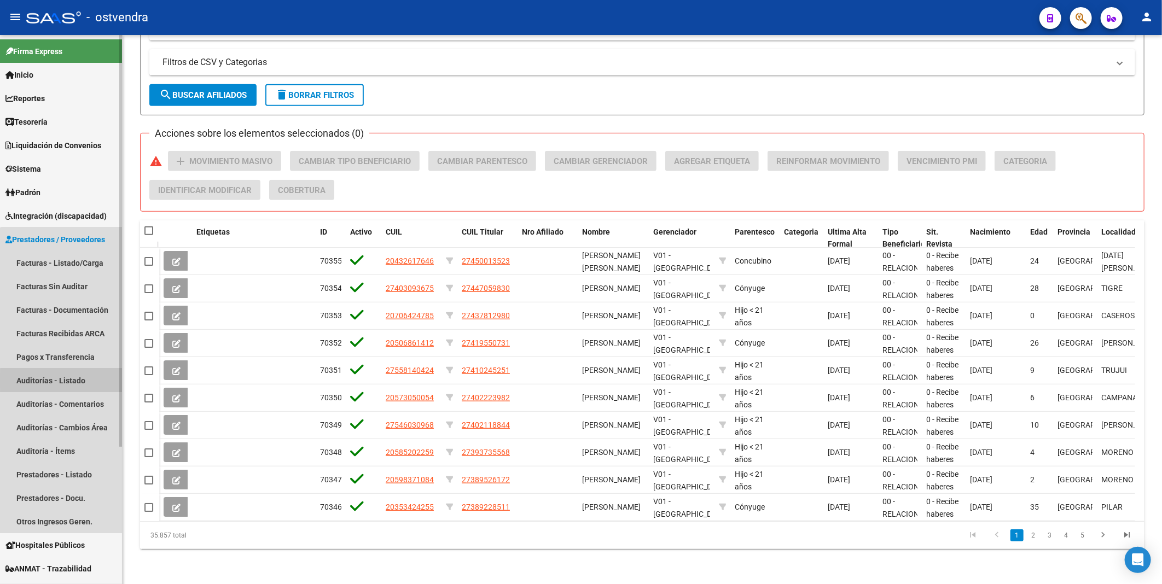
click at [63, 381] on link "Auditorías - Listado" at bounding box center [61, 381] width 122 height 24
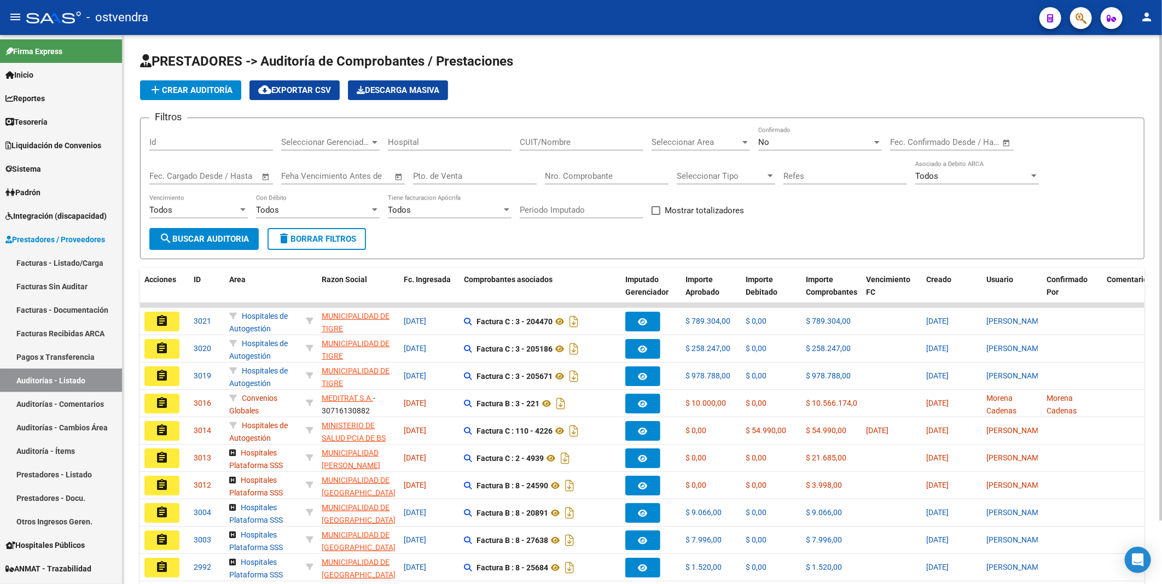
click at [878, 141] on div at bounding box center [877, 142] width 10 height 9
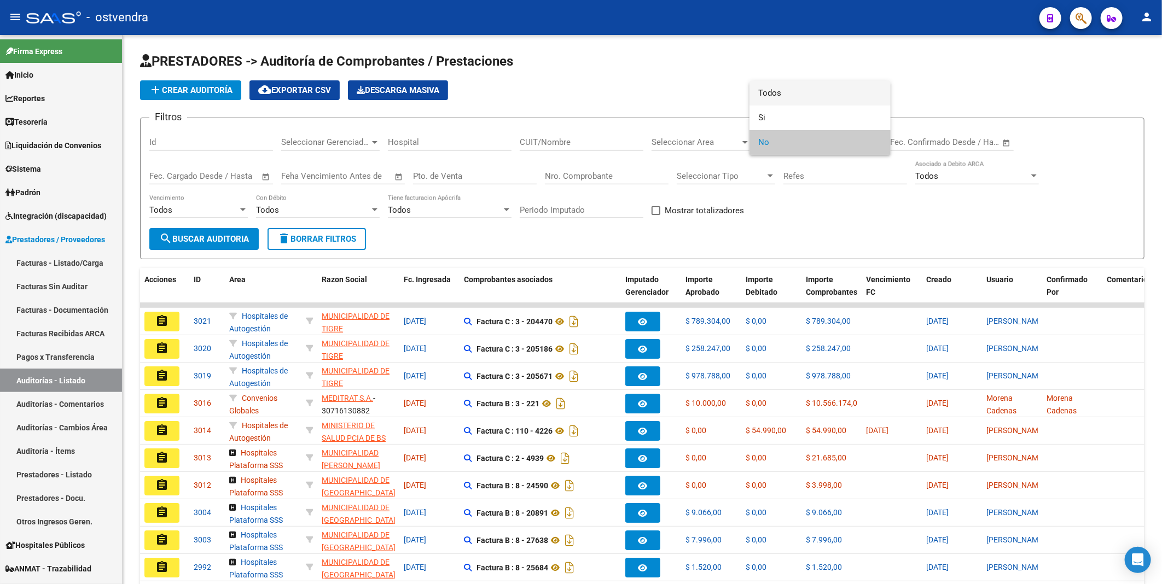
click at [856, 91] on span "Todos" at bounding box center [820, 93] width 124 height 25
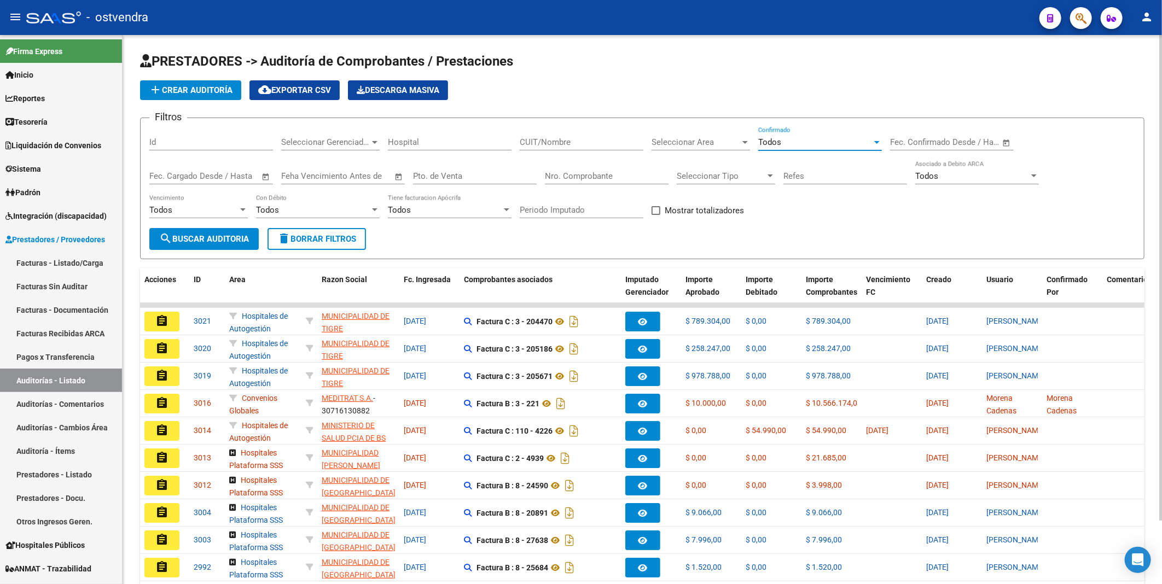
click at [877, 144] on div at bounding box center [877, 142] width 10 height 9
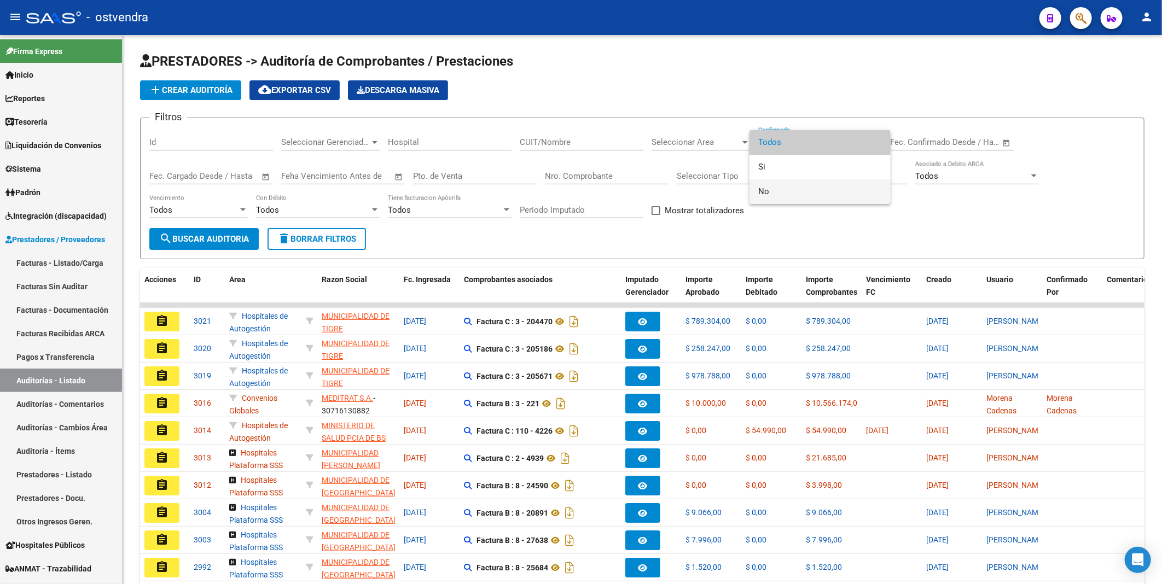
click at [764, 189] on span "No" at bounding box center [820, 191] width 124 height 25
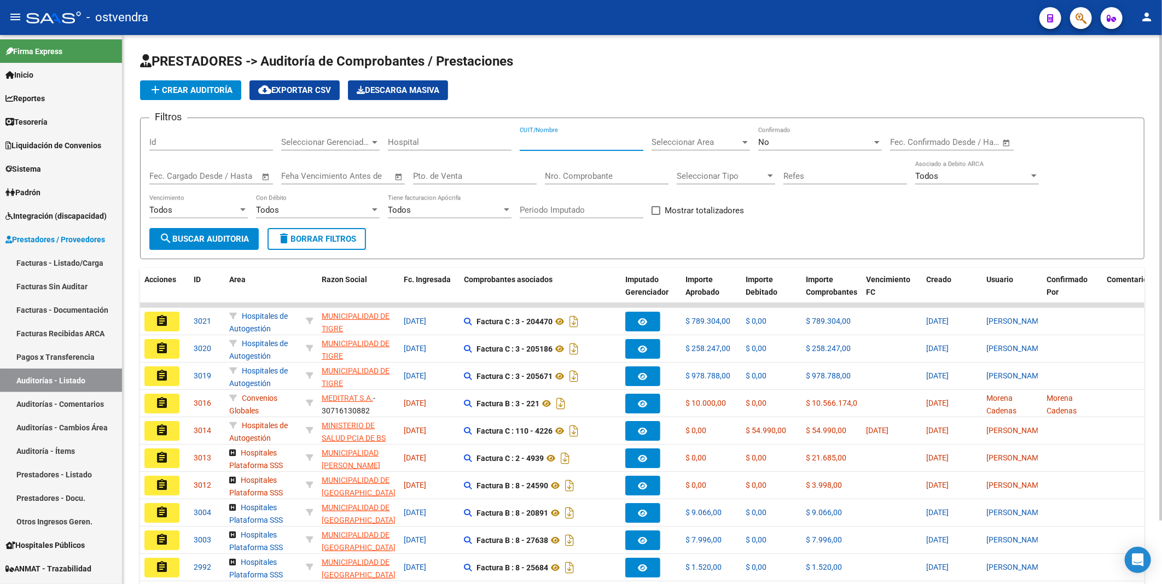
click at [587, 143] on input "CUIT/Nombre" at bounding box center [582, 142] width 124 height 10
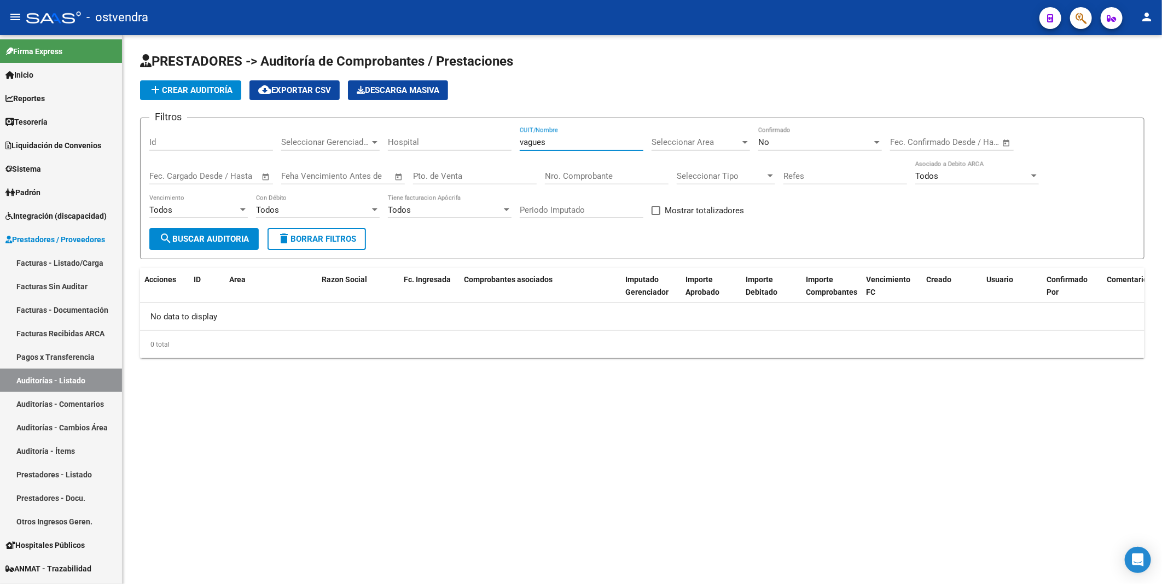
type input "vagues"
click at [877, 140] on div at bounding box center [877, 142] width 10 height 9
click at [803, 91] on span "Todos" at bounding box center [820, 93] width 124 height 25
click at [204, 238] on span "search Buscar Auditoria" at bounding box center [204, 239] width 90 height 10
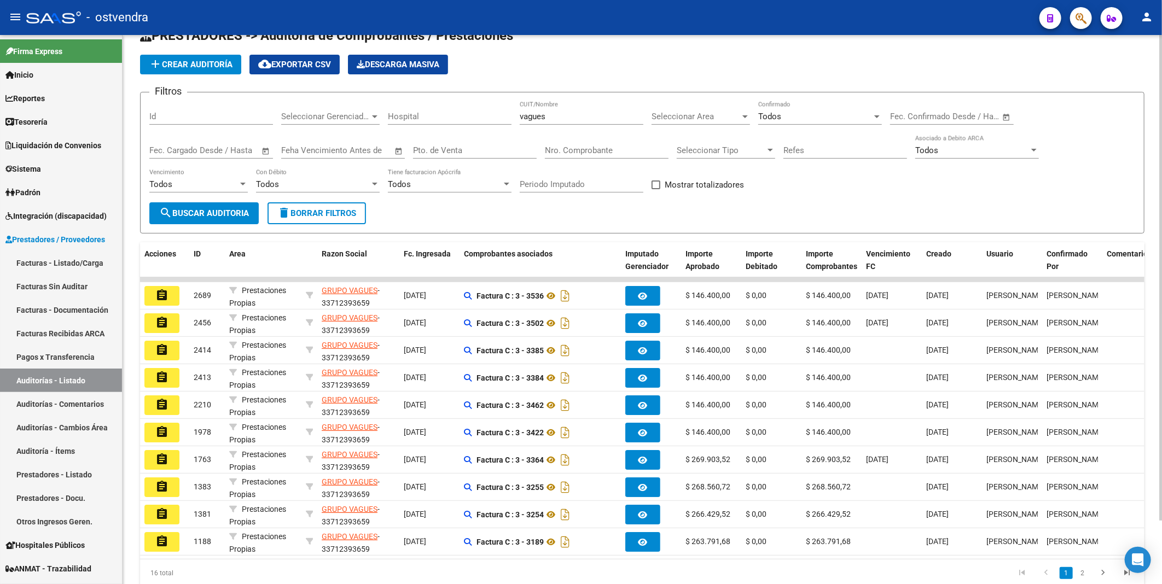
scroll to position [31, 0]
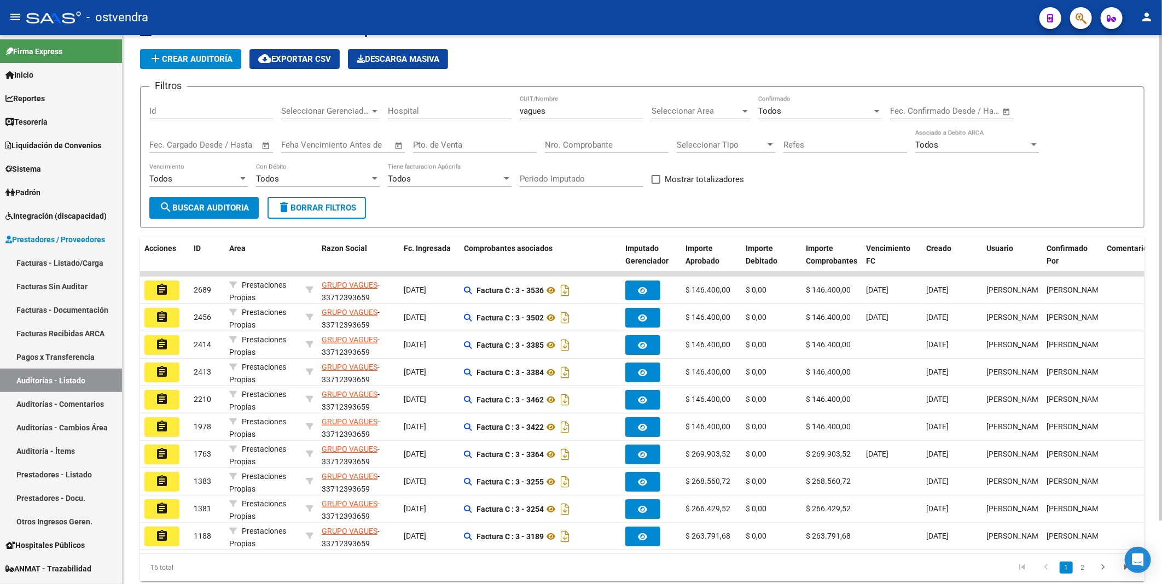
click at [1162, 332] on html "menu - ostvendra person Firma Express Inicio Instructivos Contacto OS Reportes …" at bounding box center [581, 292] width 1162 height 584
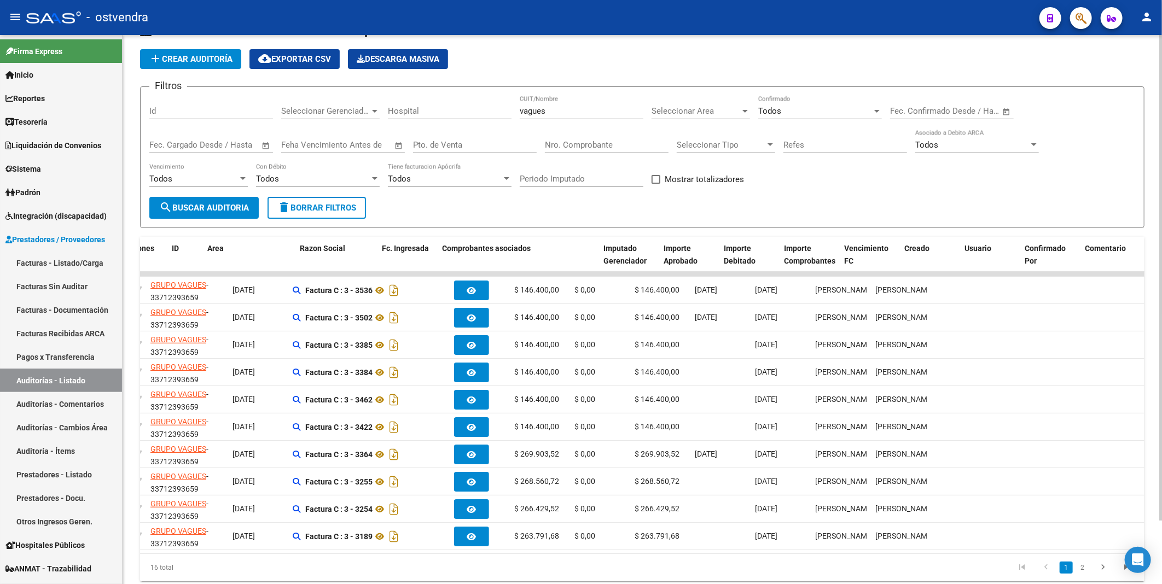
scroll to position [0, 0]
